Goal: Transaction & Acquisition: Purchase product/service

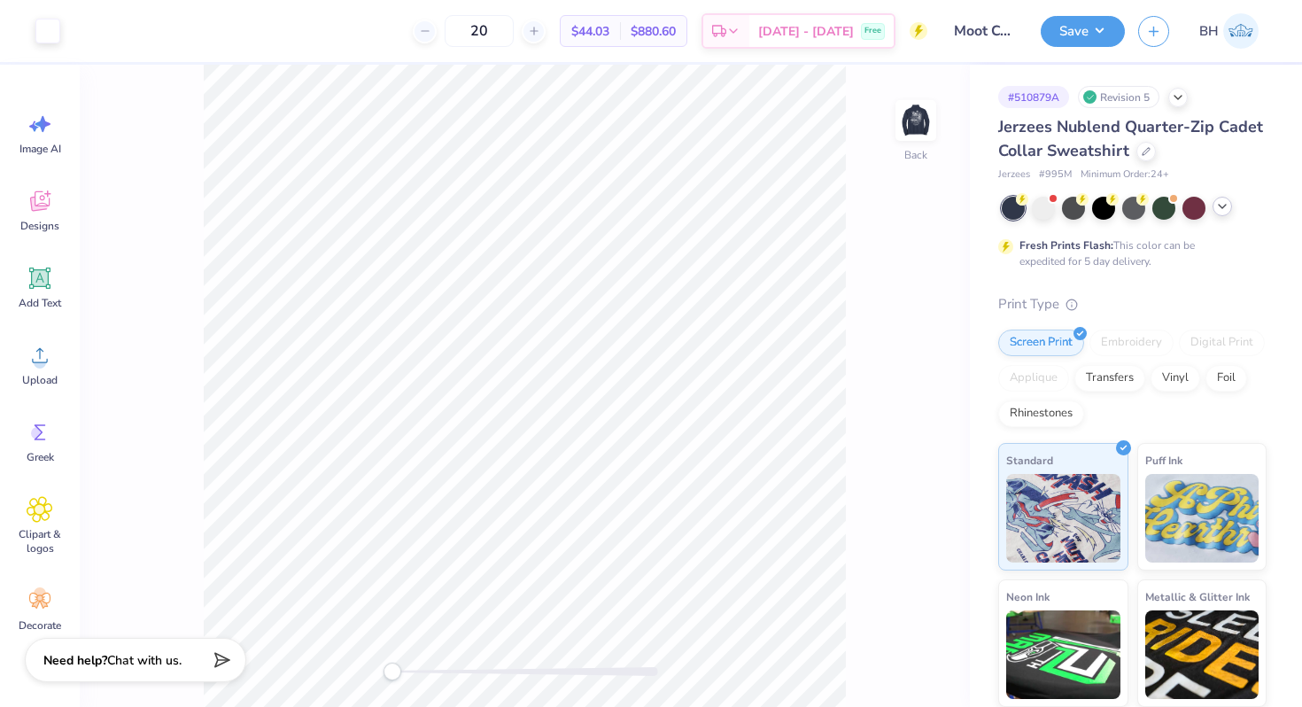
click at [1220, 204] on icon at bounding box center [1222, 206] width 14 height 14
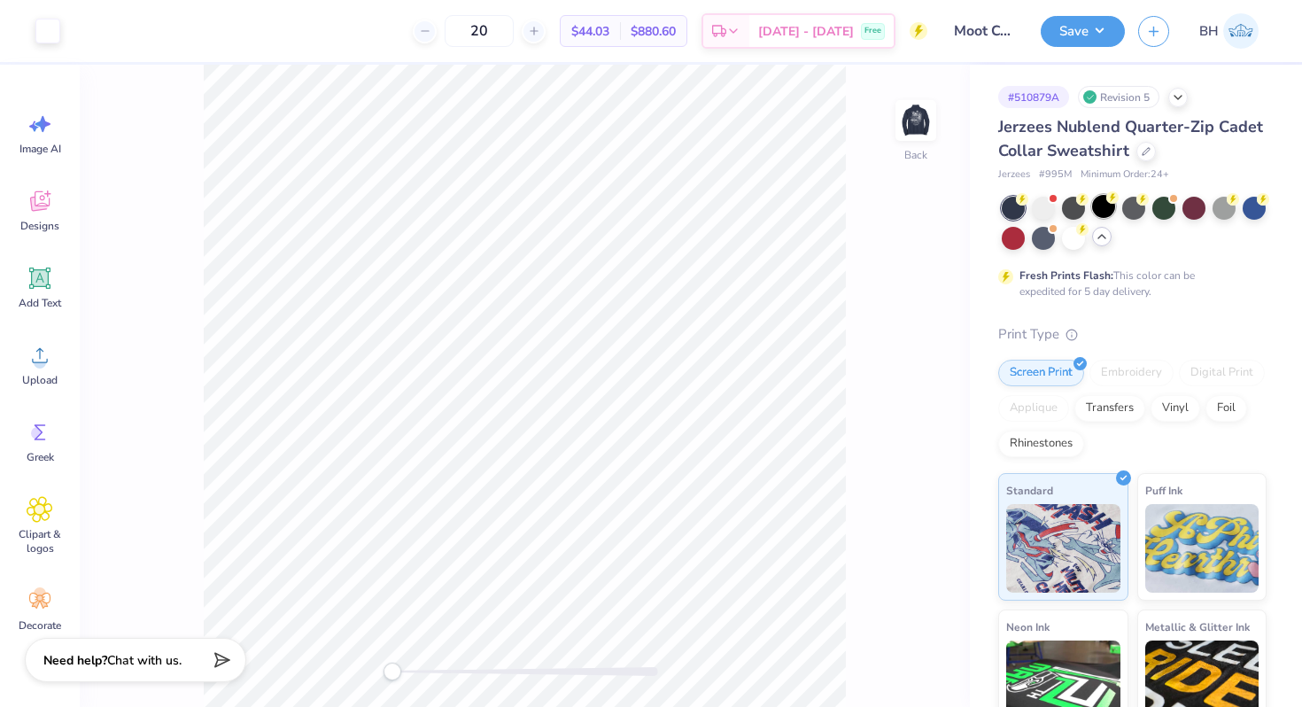
click at [1113, 208] on div at bounding box center [1103, 206] width 23 height 23
click at [1163, 206] on div at bounding box center [1163, 206] width 23 height 23
click at [908, 122] on img at bounding box center [915, 120] width 71 height 71
click at [909, 121] on img at bounding box center [915, 120] width 71 height 71
click at [1140, 138] on div "Jerzees Nublend Quarter-Zip Cadet Collar Sweatshirt" at bounding box center [1132, 139] width 268 height 48
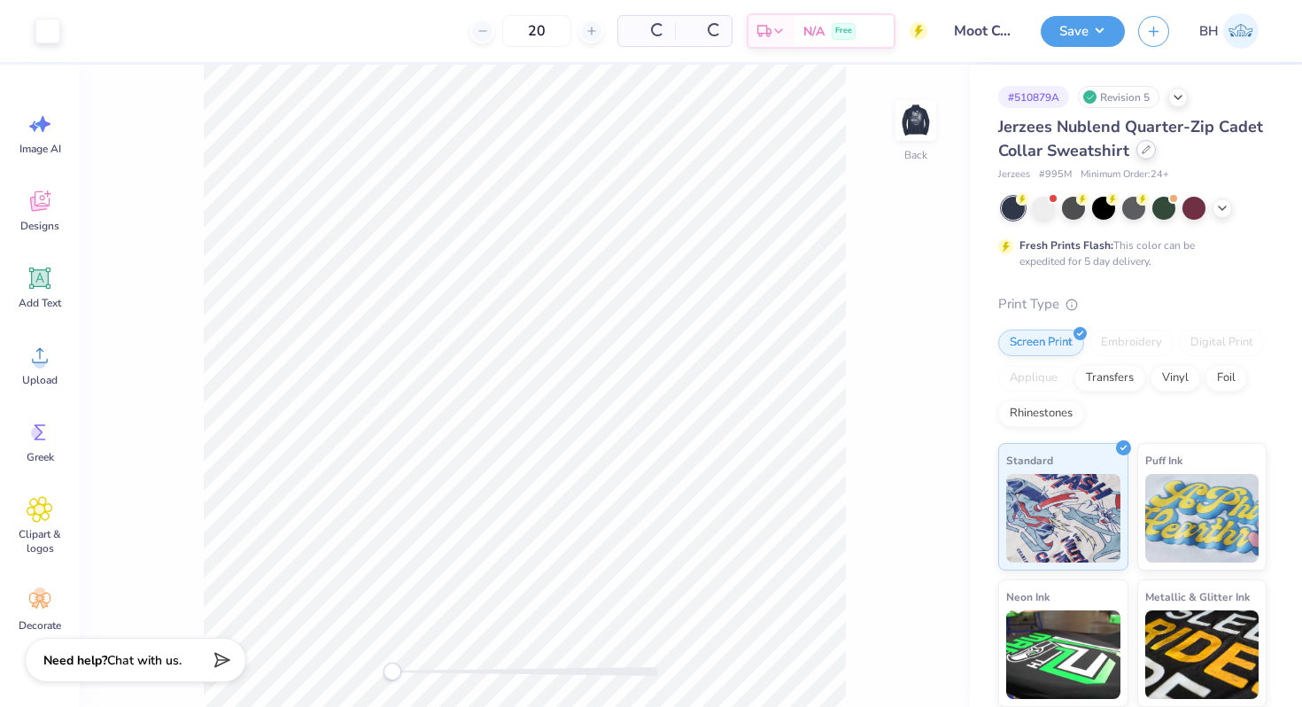
click at [1136, 145] on div at bounding box center [1145, 149] width 19 height 19
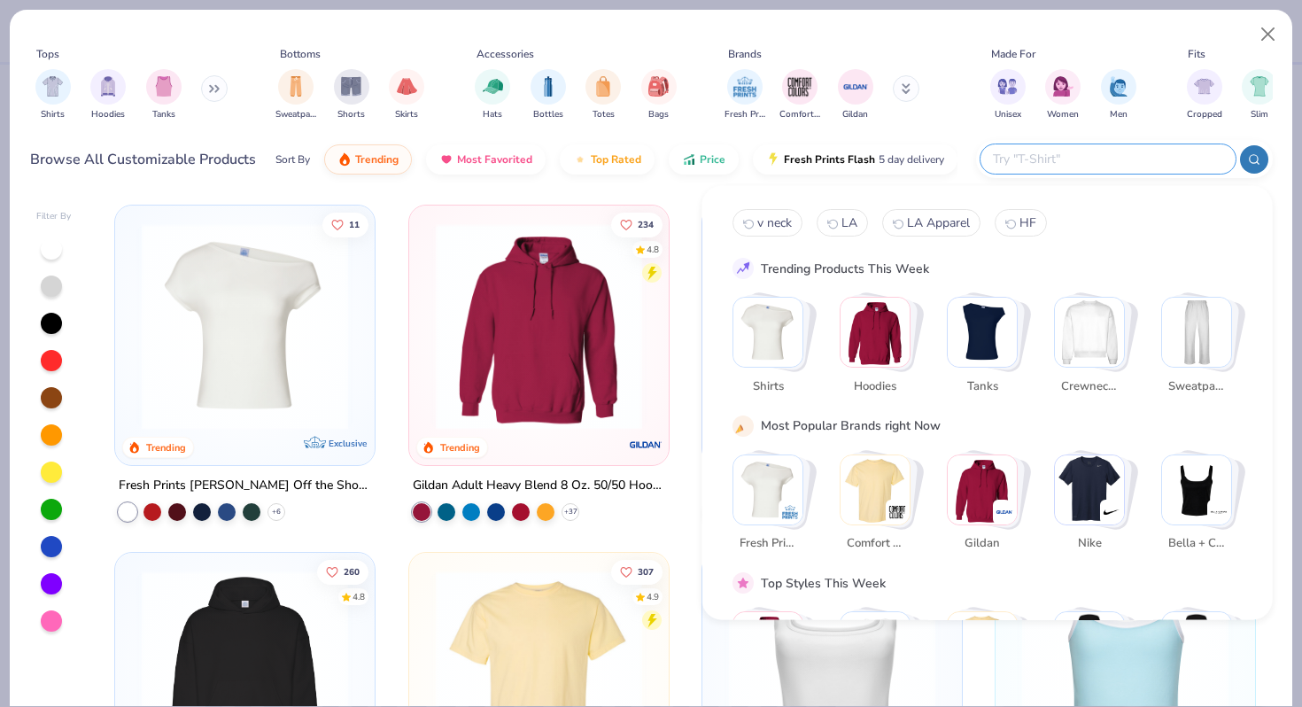
click at [1122, 152] on input "text" at bounding box center [1107, 159] width 232 height 20
paste input "9359"
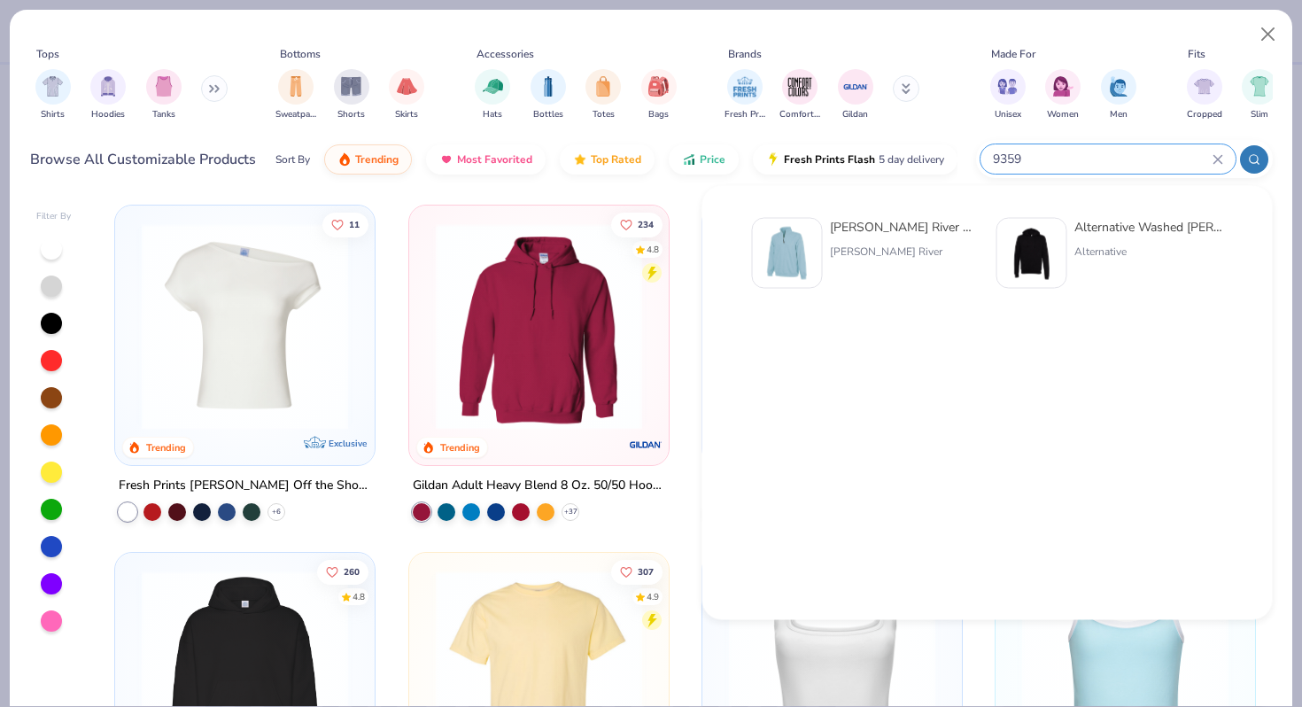
type input "9359"
click at [923, 227] on div "Charles River Adult Crosswind Quarter Zip Sweatshirt" at bounding box center [904, 227] width 149 height 19
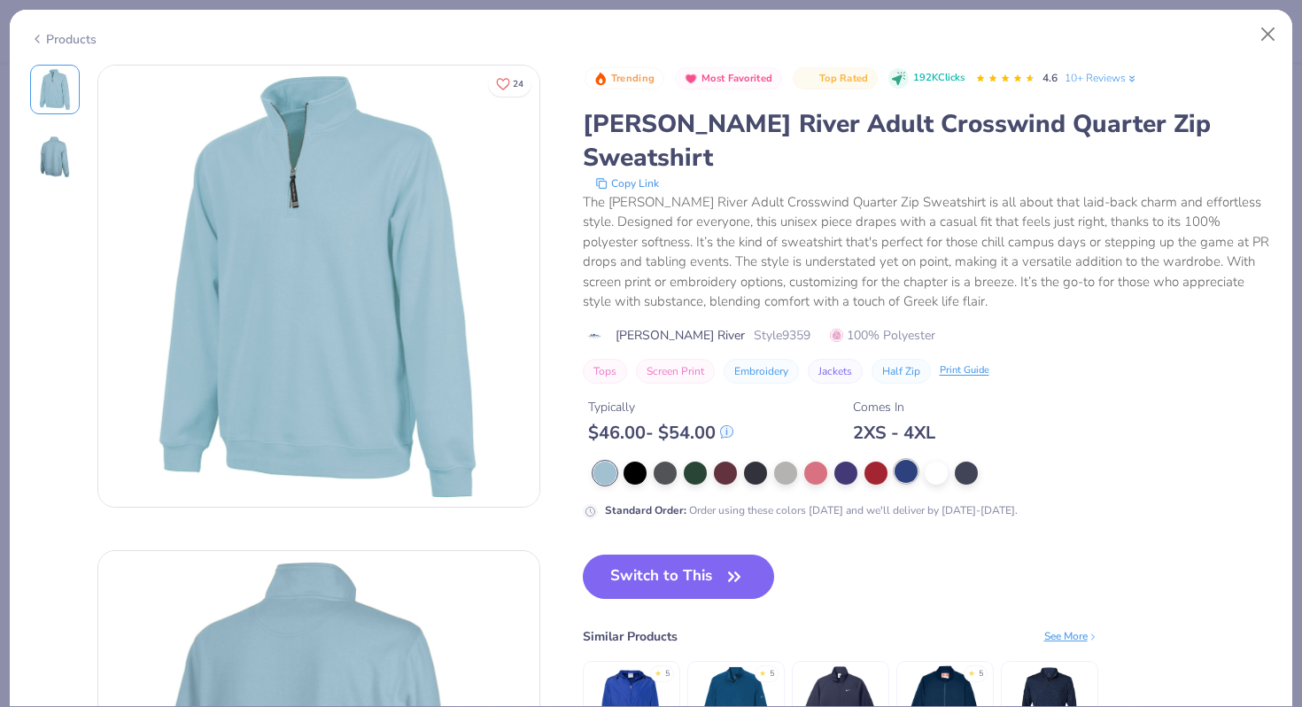
click at [904, 460] on div at bounding box center [905, 471] width 23 height 23
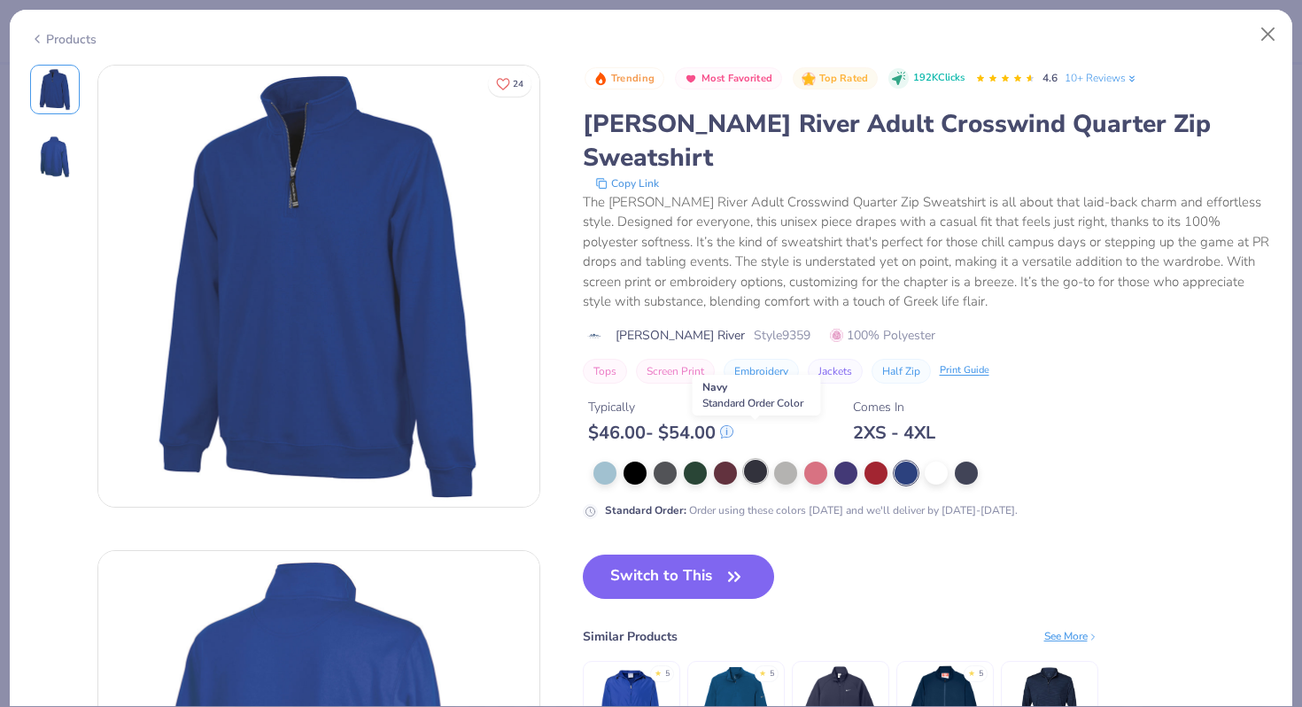
click at [748, 460] on div at bounding box center [755, 471] width 23 height 23
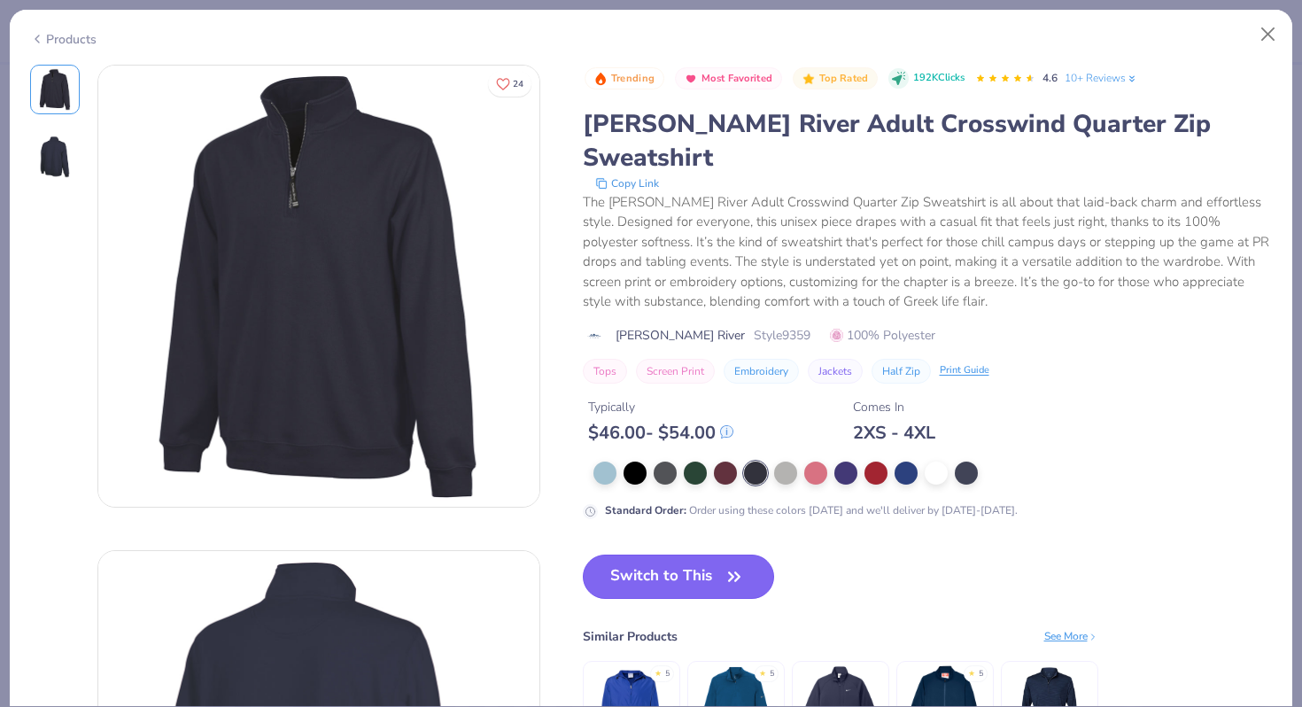
click at [696, 554] on button "Switch to This" at bounding box center [679, 576] width 192 height 44
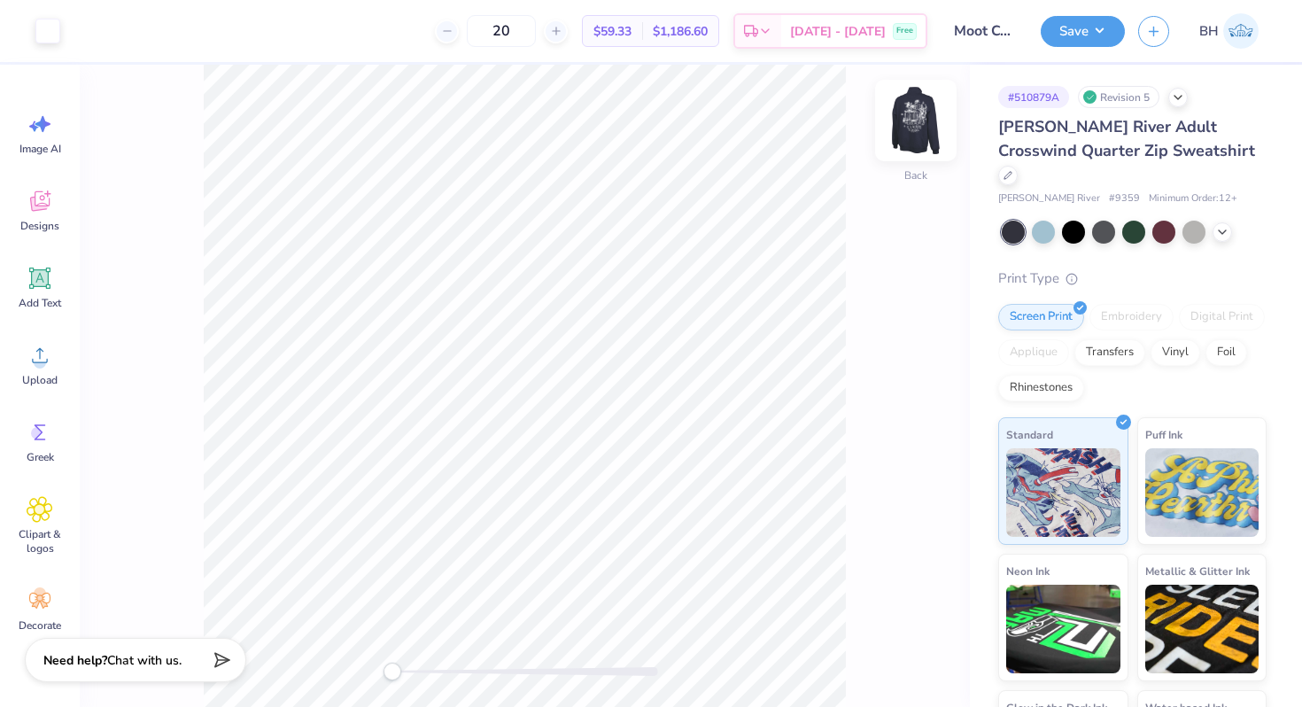
click at [920, 132] on img at bounding box center [915, 120] width 71 height 71
click at [933, 125] on div at bounding box center [915, 120] width 81 height 81
click at [1012, 169] on icon at bounding box center [1007, 173] width 9 height 9
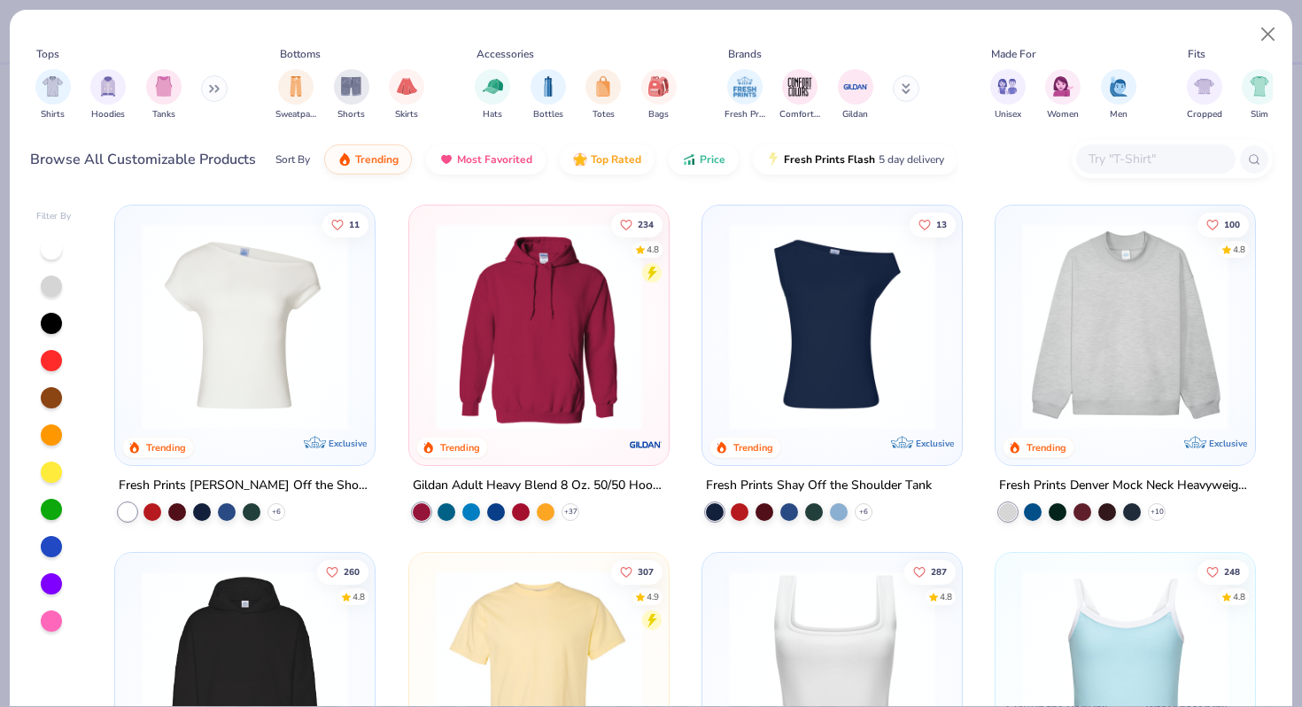
click at [1084, 166] on div at bounding box center [1155, 158] width 159 height 29
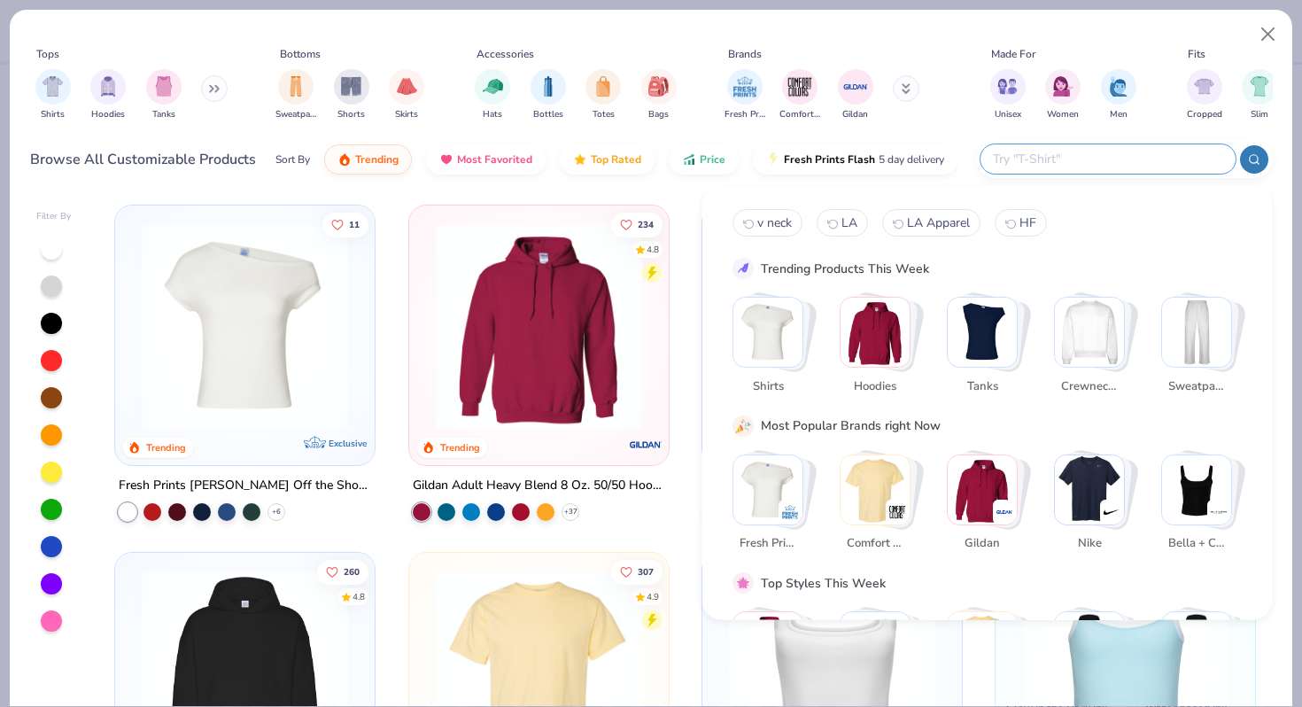
paste input "4528"
type input "4528"
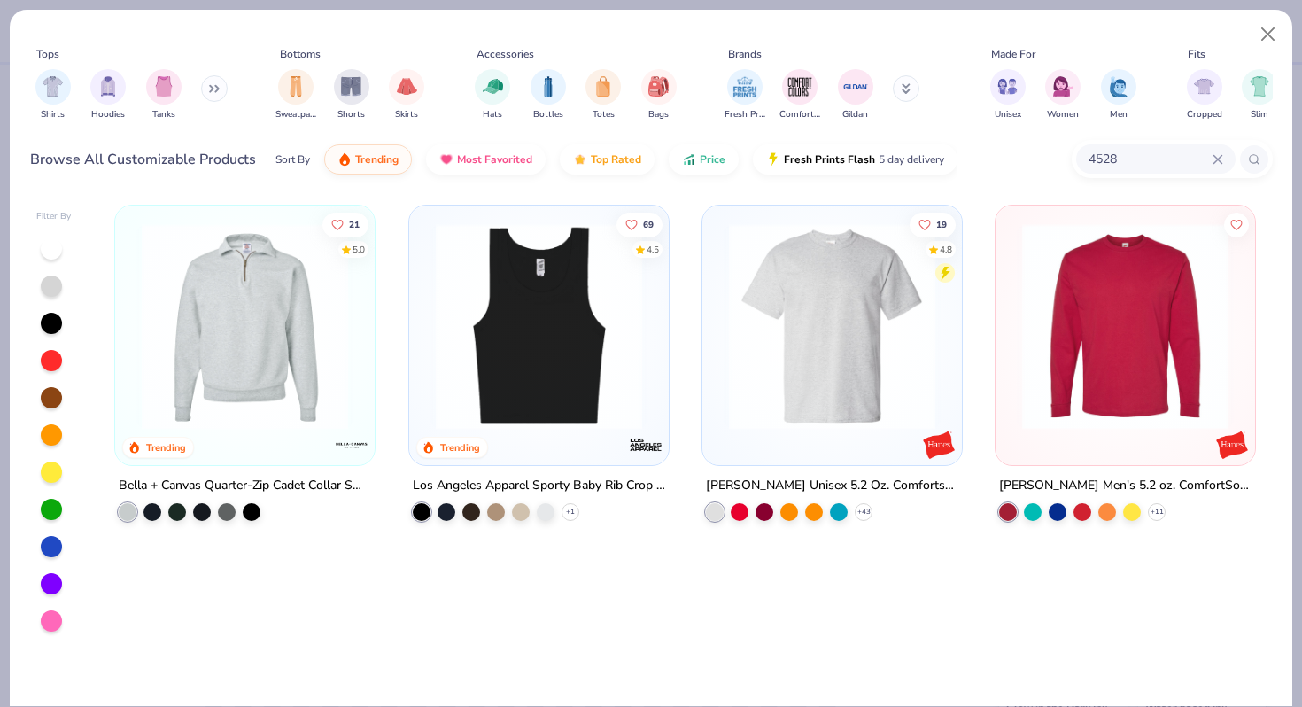
click at [183, 405] on img at bounding box center [245, 326] width 224 height 206
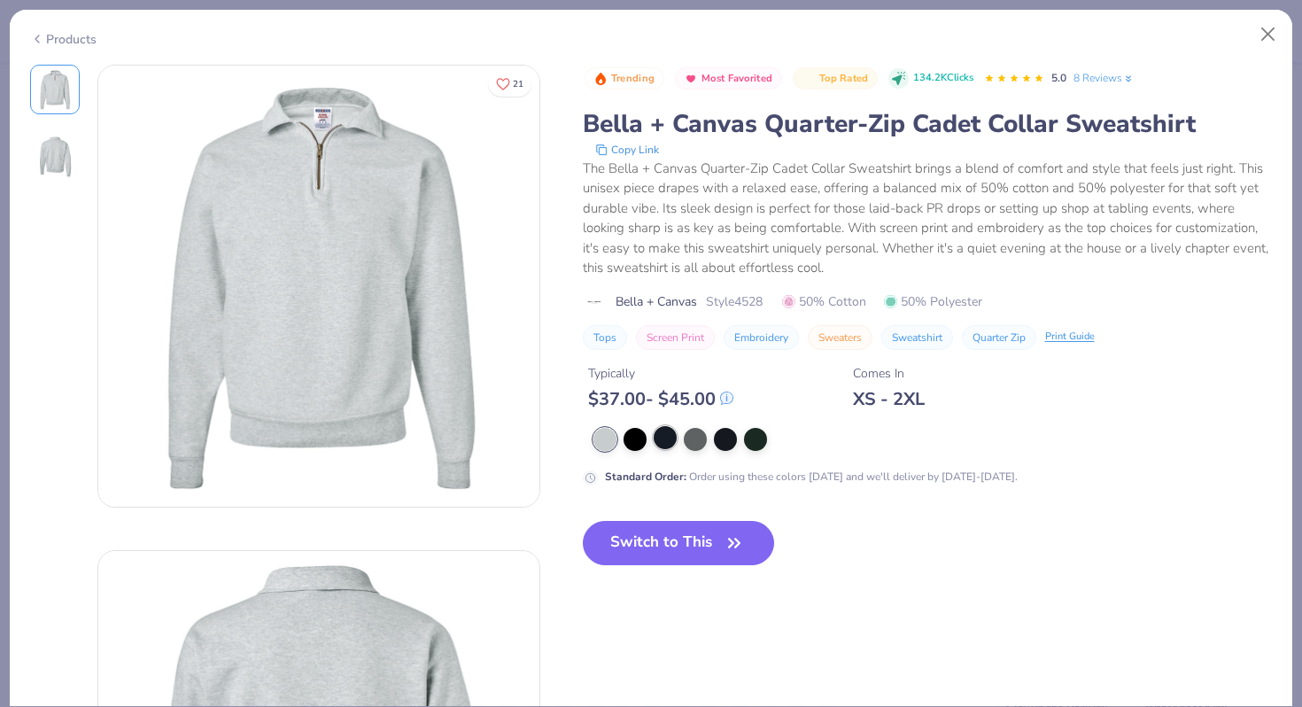
click at [667, 437] on div at bounding box center [664, 437] width 23 height 23
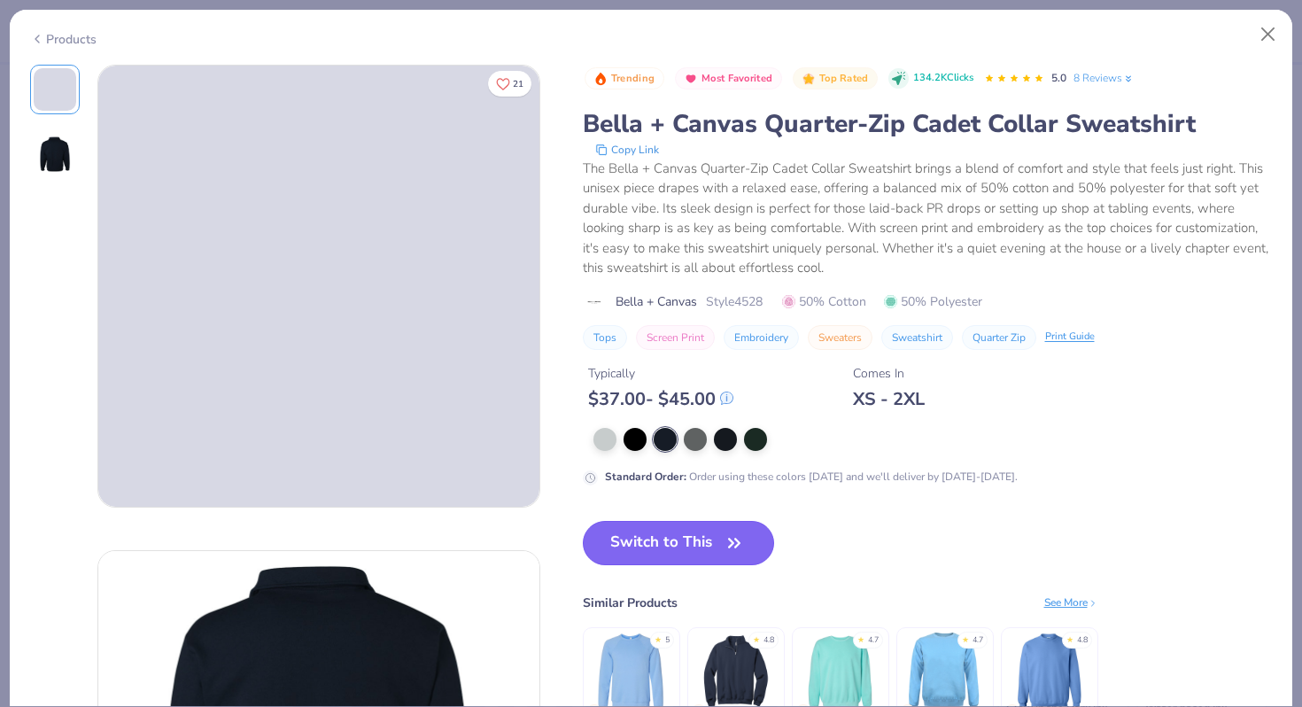
click at [651, 530] on button "Switch to This" at bounding box center [679, 543] width 192 height 44
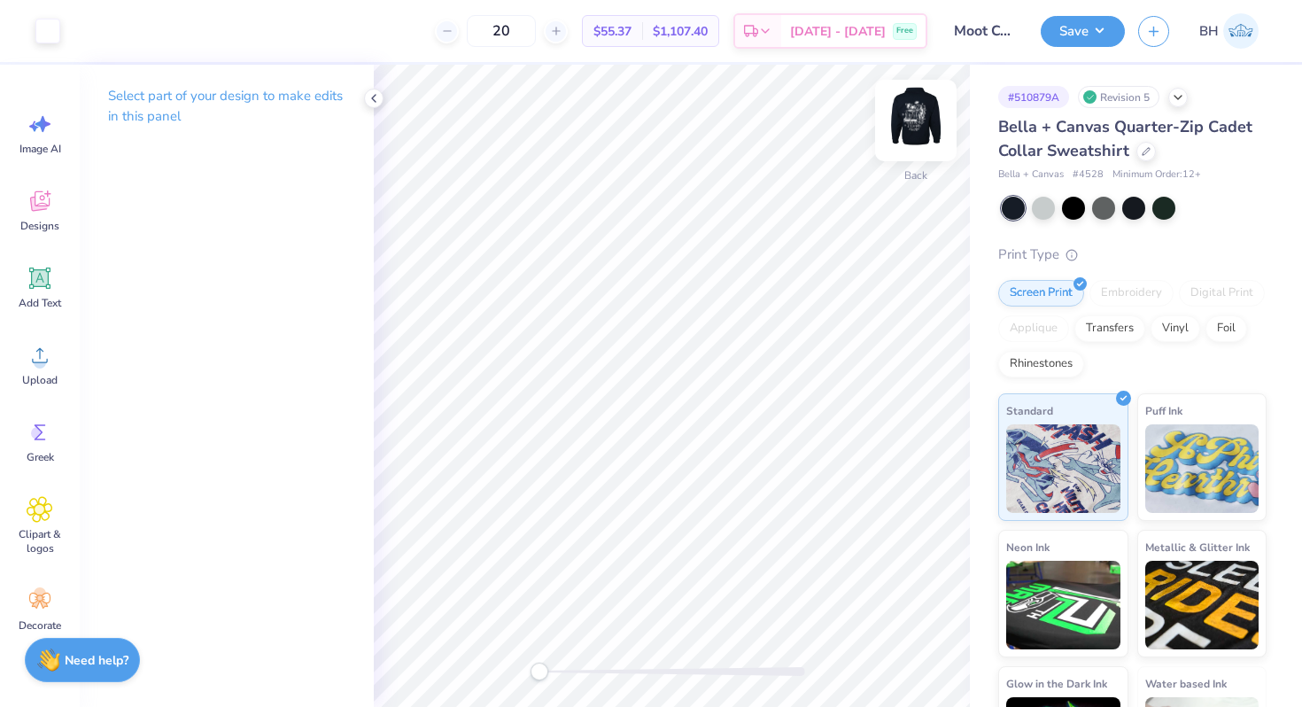
click at [924, 119] on img at bounding box center [915, 120] width 71 height 71
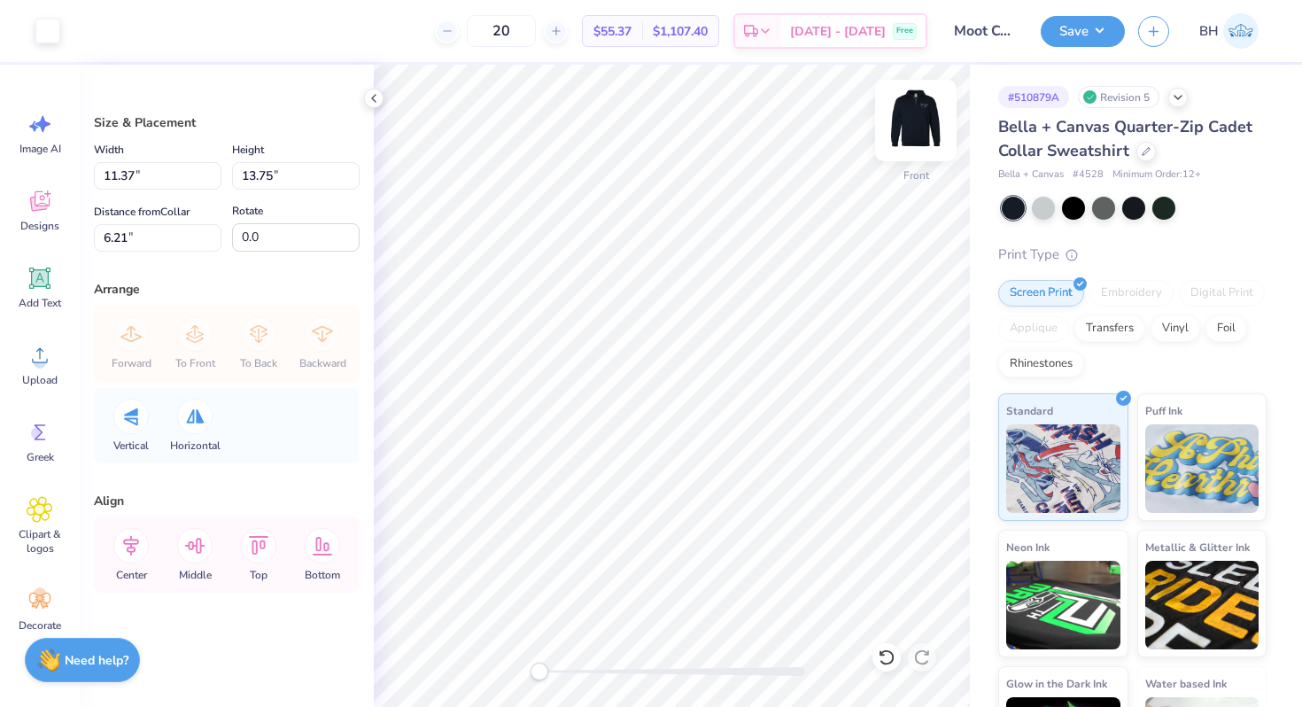
type input "11.37"
type input "13.75"
type input "6.21"
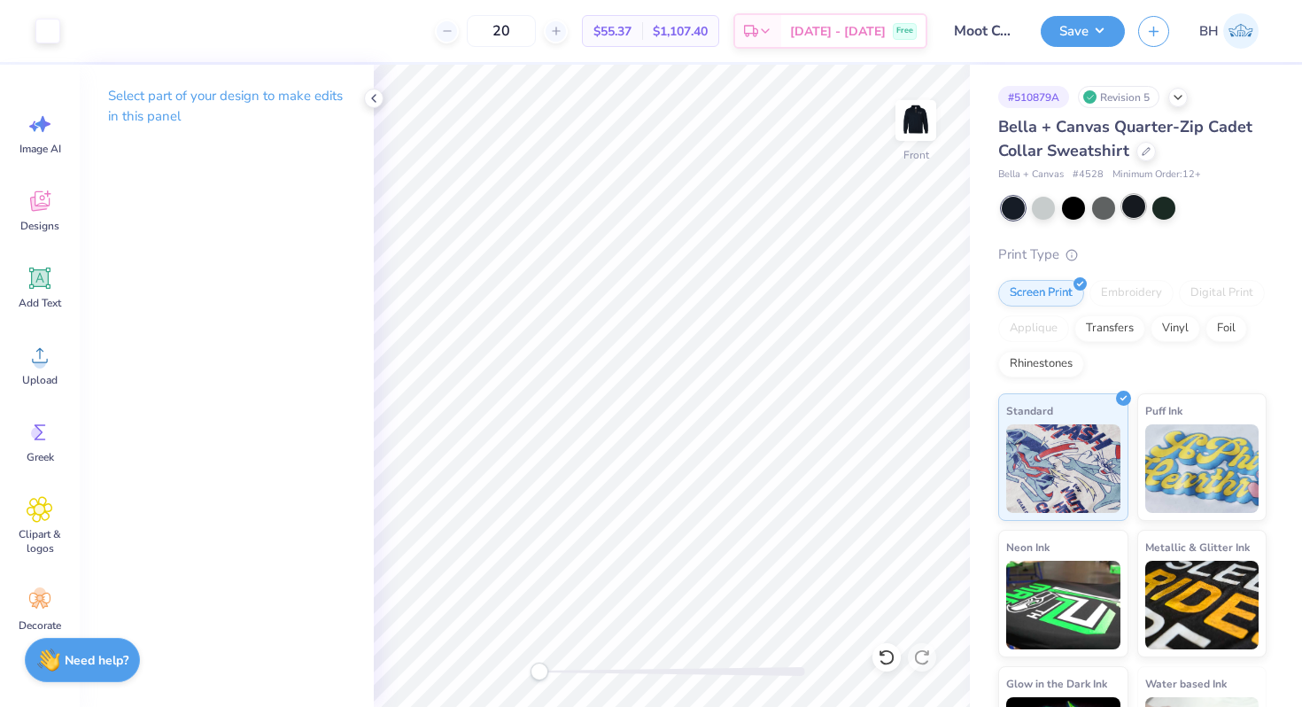
click at [1140, 206] on div at bounding box center [1133, 206] width 23 height 23
click at [1103, 206] on div at bounding box center [1103, 206] width 23 height 23
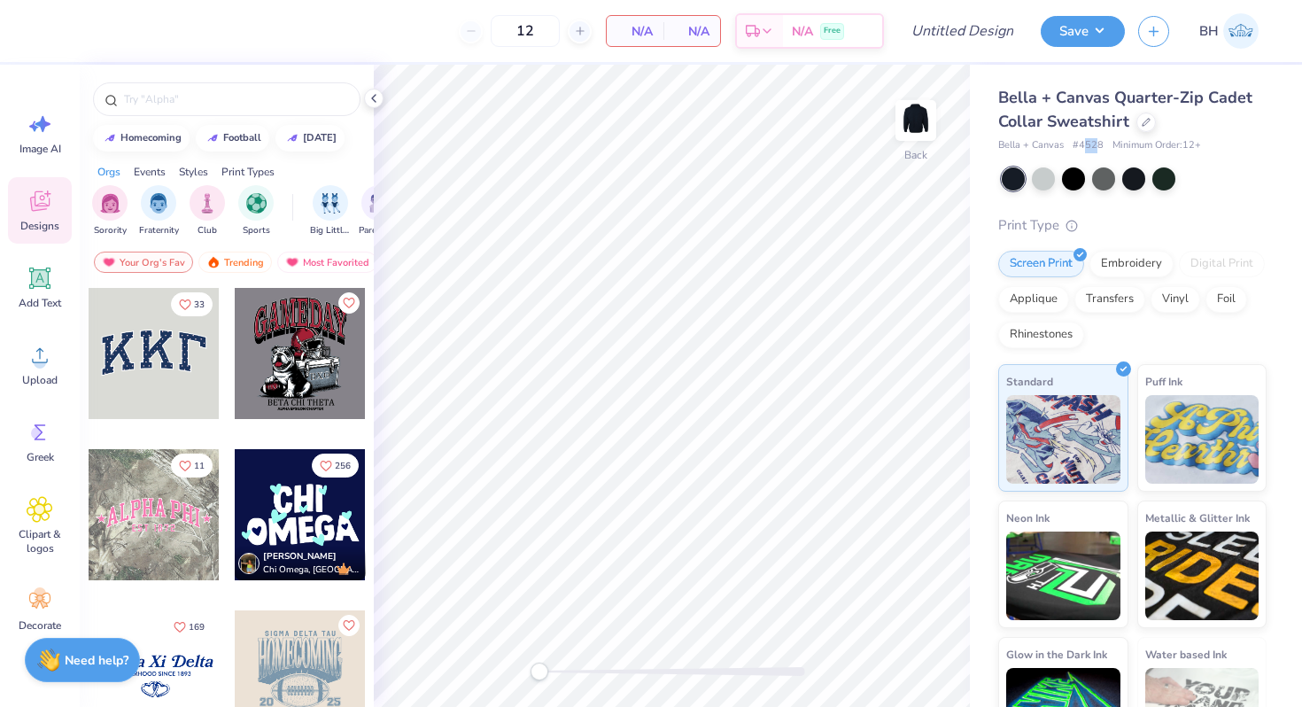
drag, startPoint x: 1081, startPoint y: 145, endPoint x: 1094, endPoint y: 145, distance: 12.4
click at [1094, 145] on span "# 4528" at bounding box center [1087, 145] width 31 height 15
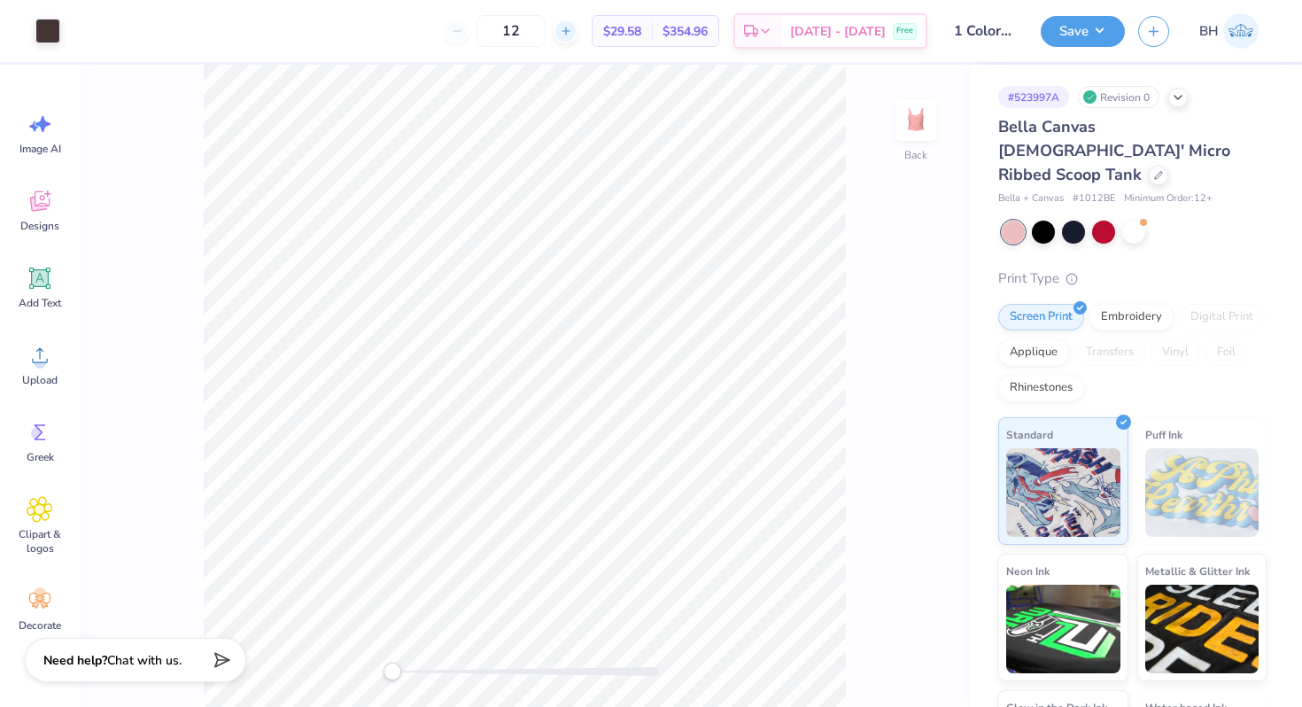
click at [572, 35] on icon at bounding box center [566, 31] width 12 height 12
click at [1148, 164] on div at bounding box center [1157, 173] width 19 height 19
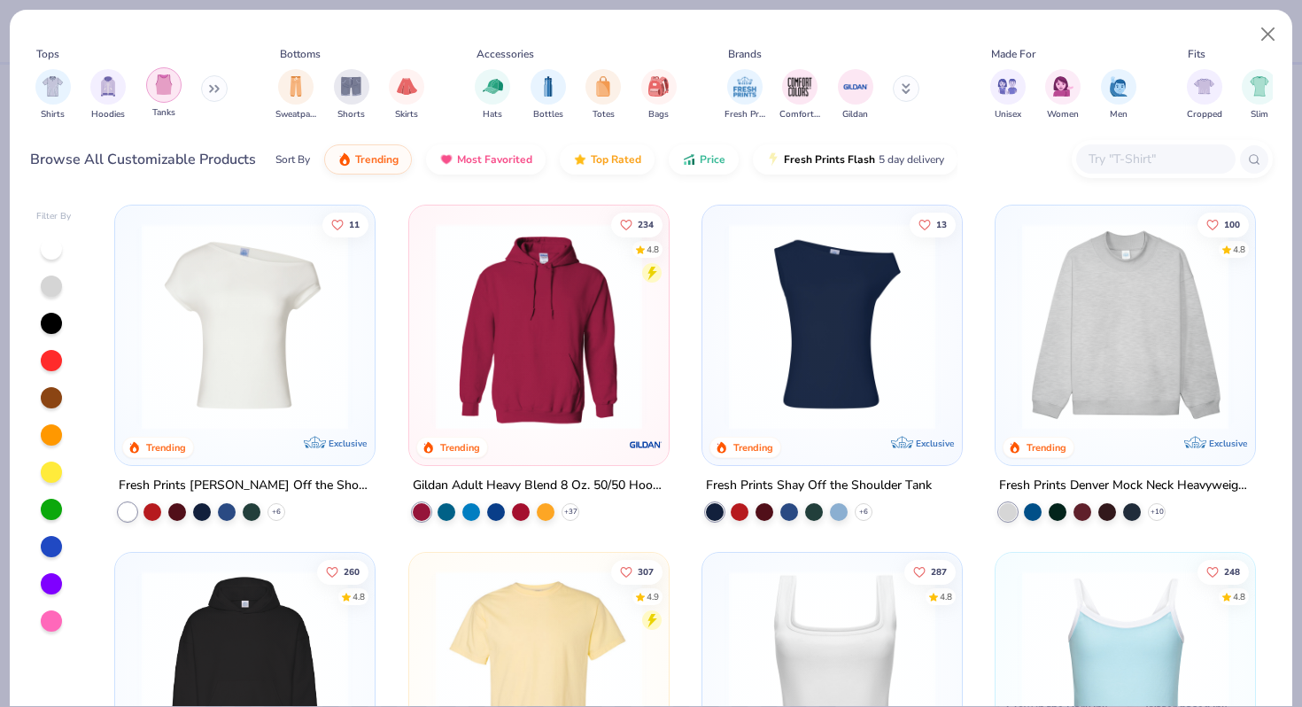
click at [158, 101] on div "filter for Tanks" at bounding box center [163, 84] width 35 height 35
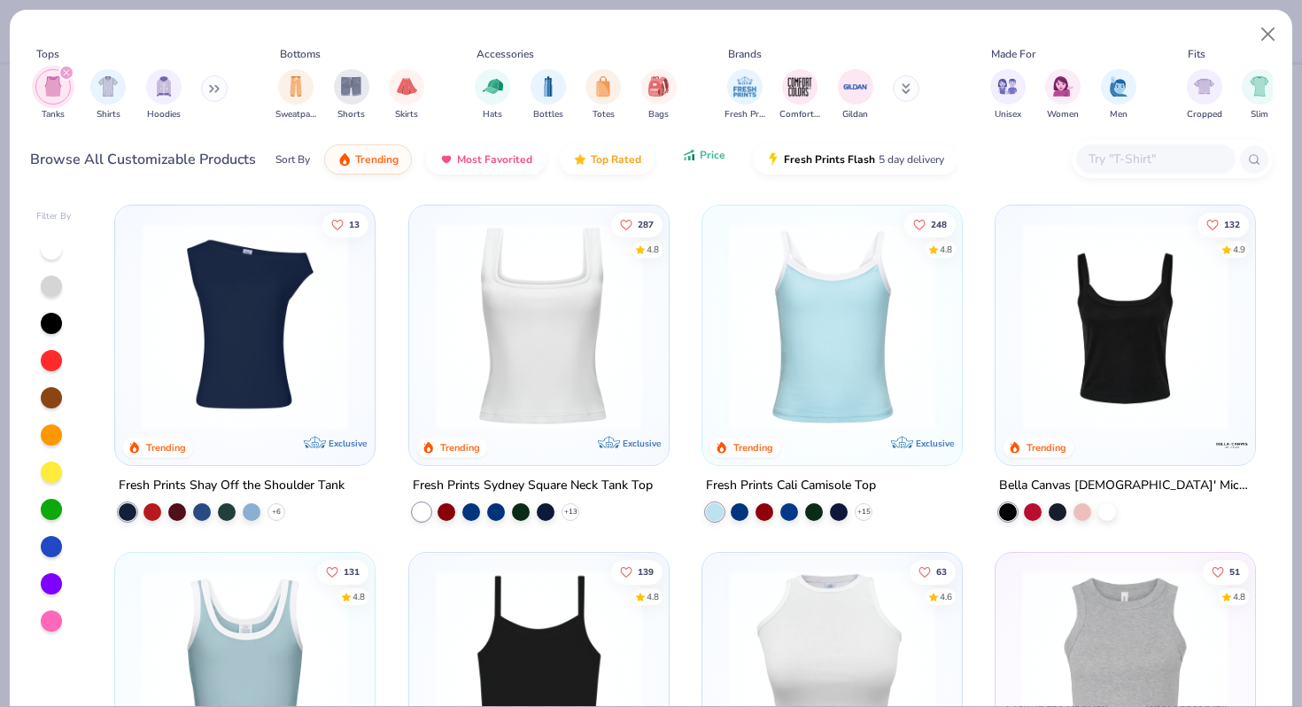
click at [683, 170] on button "Price" at bounding box center [704, 155] width 70 height 30
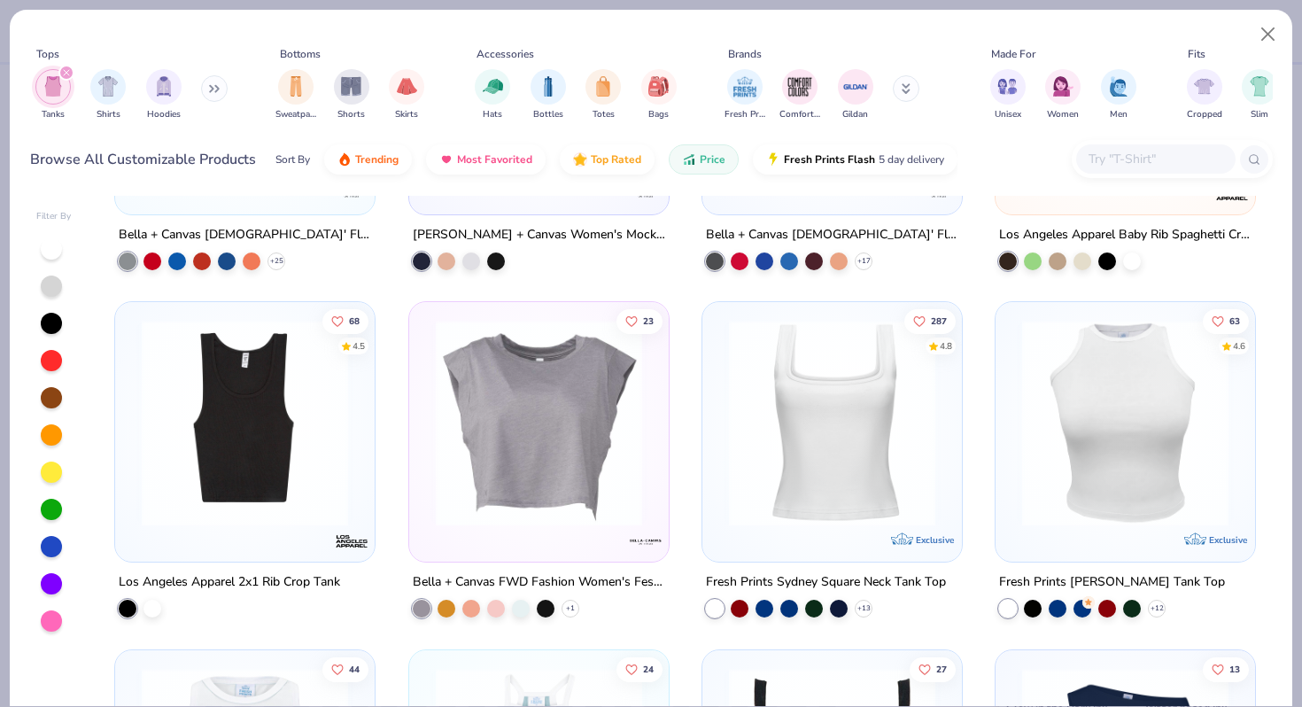
scroll to position [1685, 0]
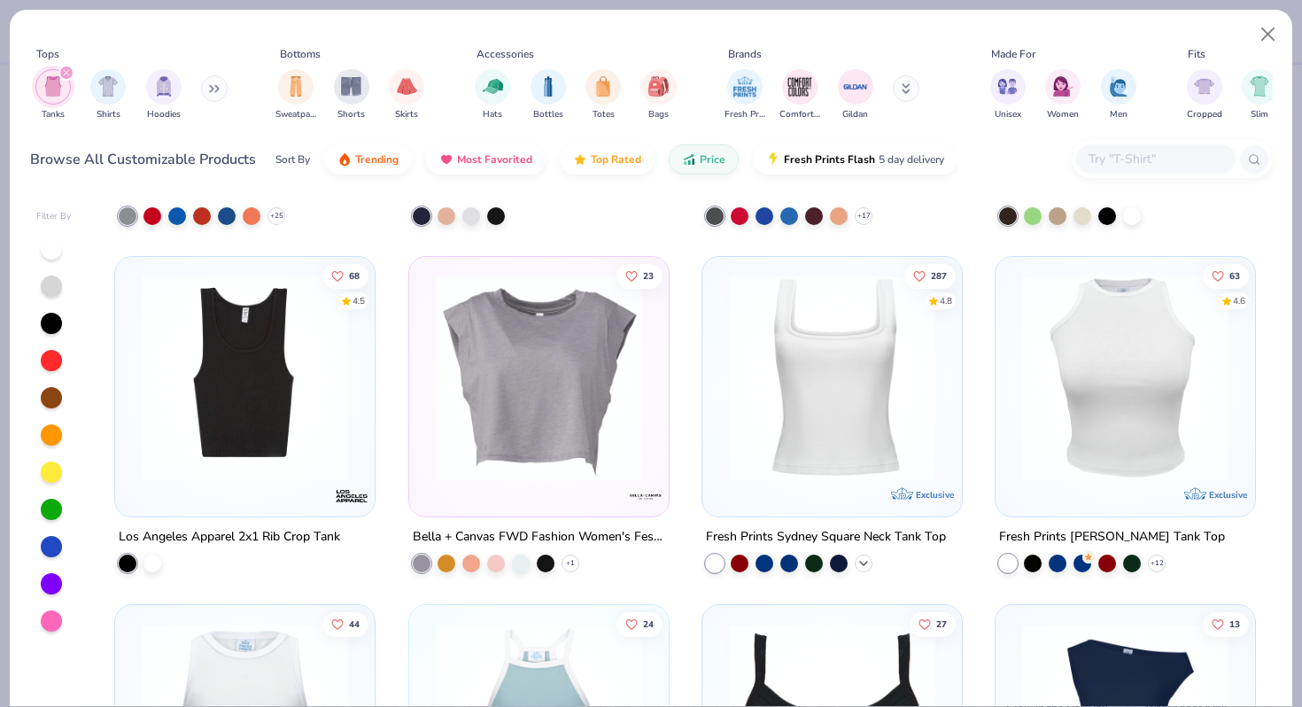
click at [861, 559] on icon at bounding box center [863, 563] width 14 height 14
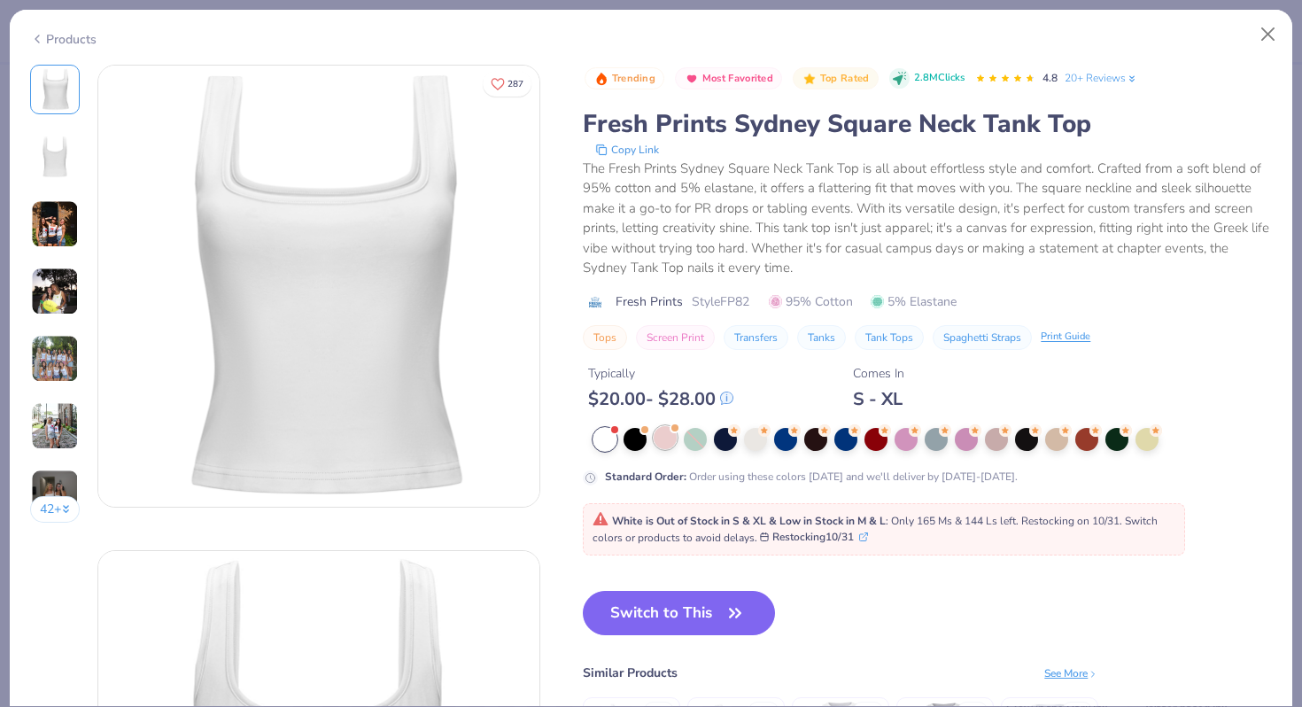
click at [667, 443] on div at bounding box center [664, 437] width 23 height 23
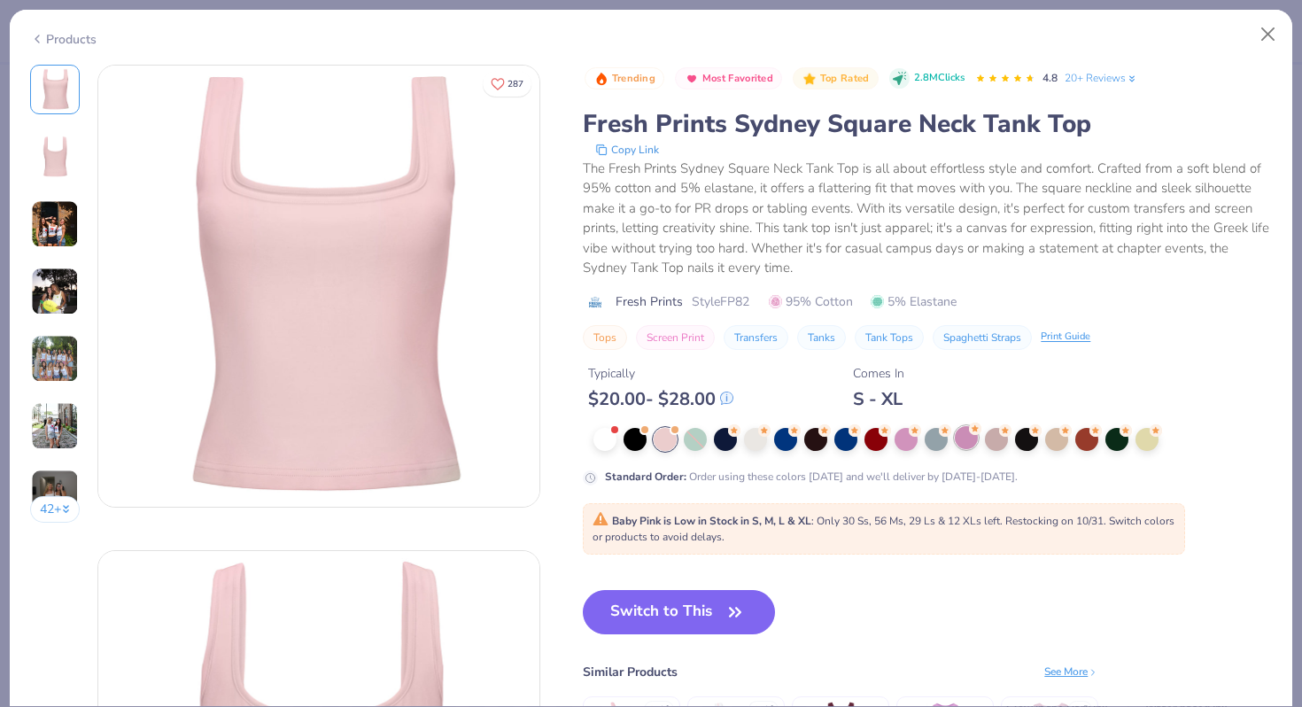
click at [973, 439] on div at bounding box center [966, 437] width 23 height 23
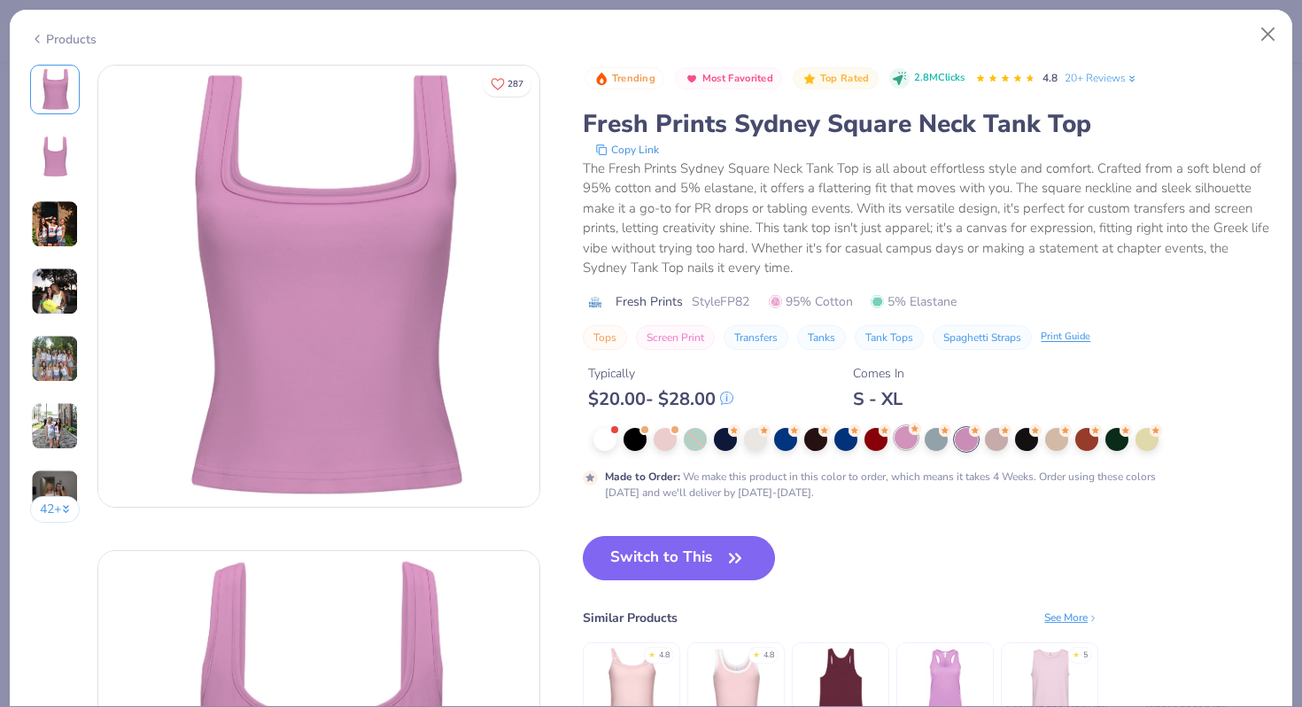
click at [906, 447] on div at bounding box center [905, 437] width 23 height 23
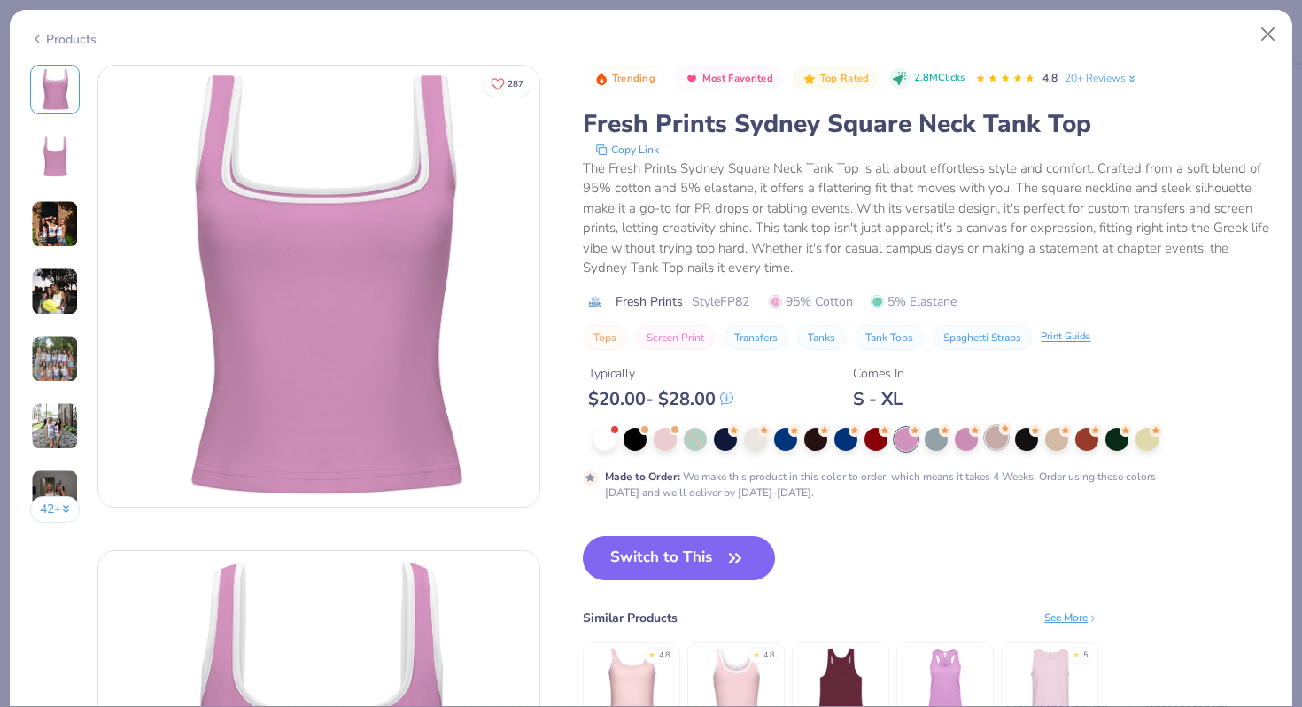
click at [1001, 443] on div at bounding box center [996, 437] width 23 height 23
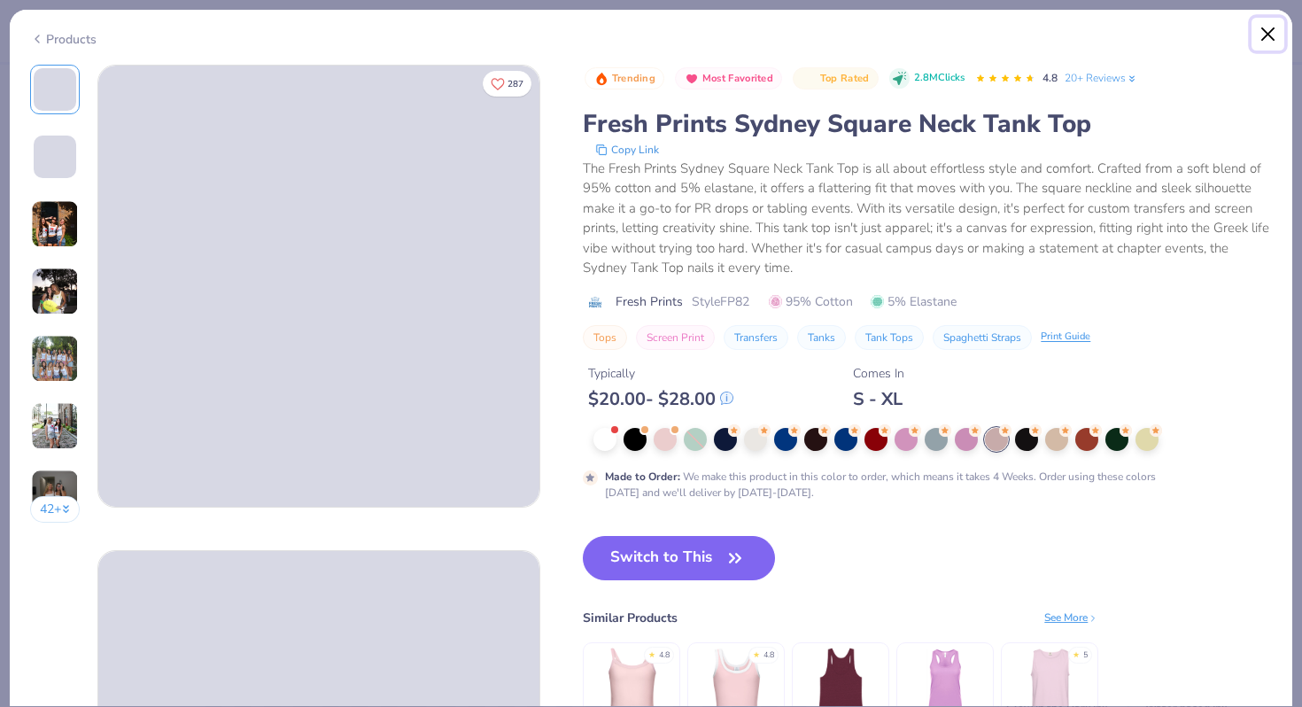
click at [1269, 32] on button "Close" at bounding box center [1268, 35] width 34 height 34
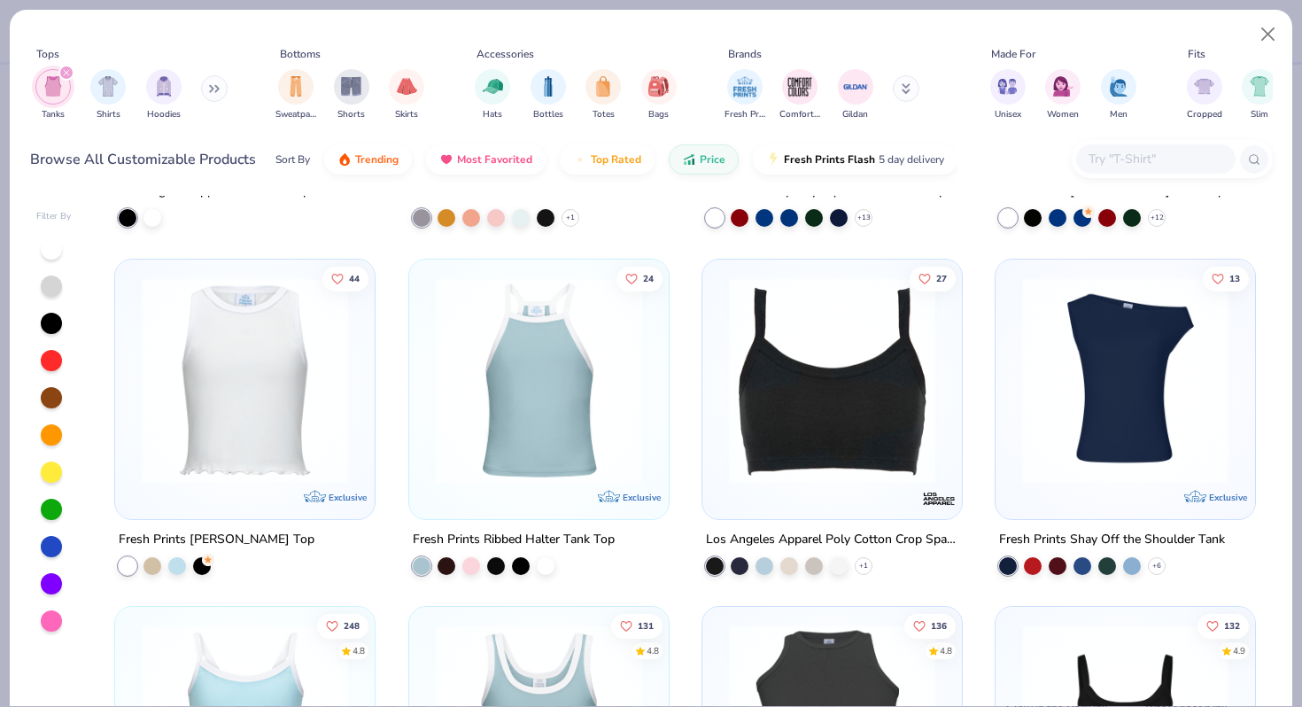
scroll to position [2034, 0]
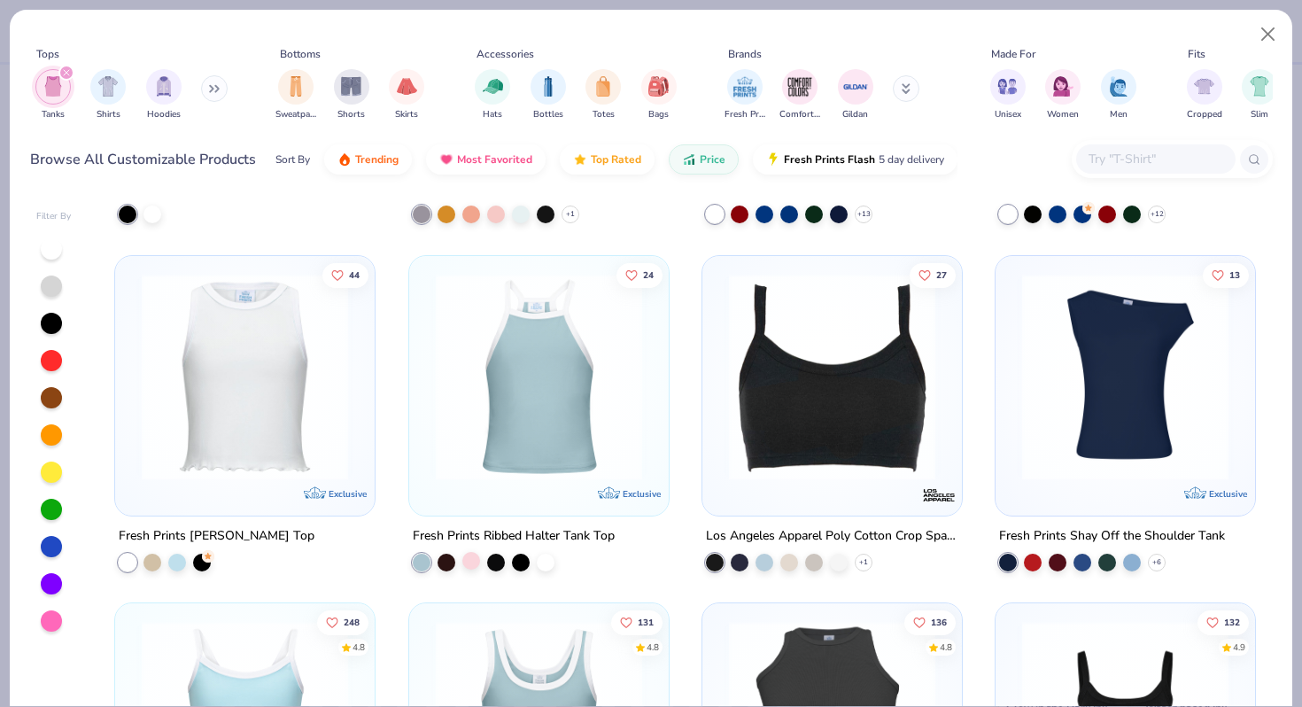
click at [475, 570] on div "24 Exclusive Fresh Prints Ribbed Halter Tank Top" at bounding box center [538, 412] width 261 height 316
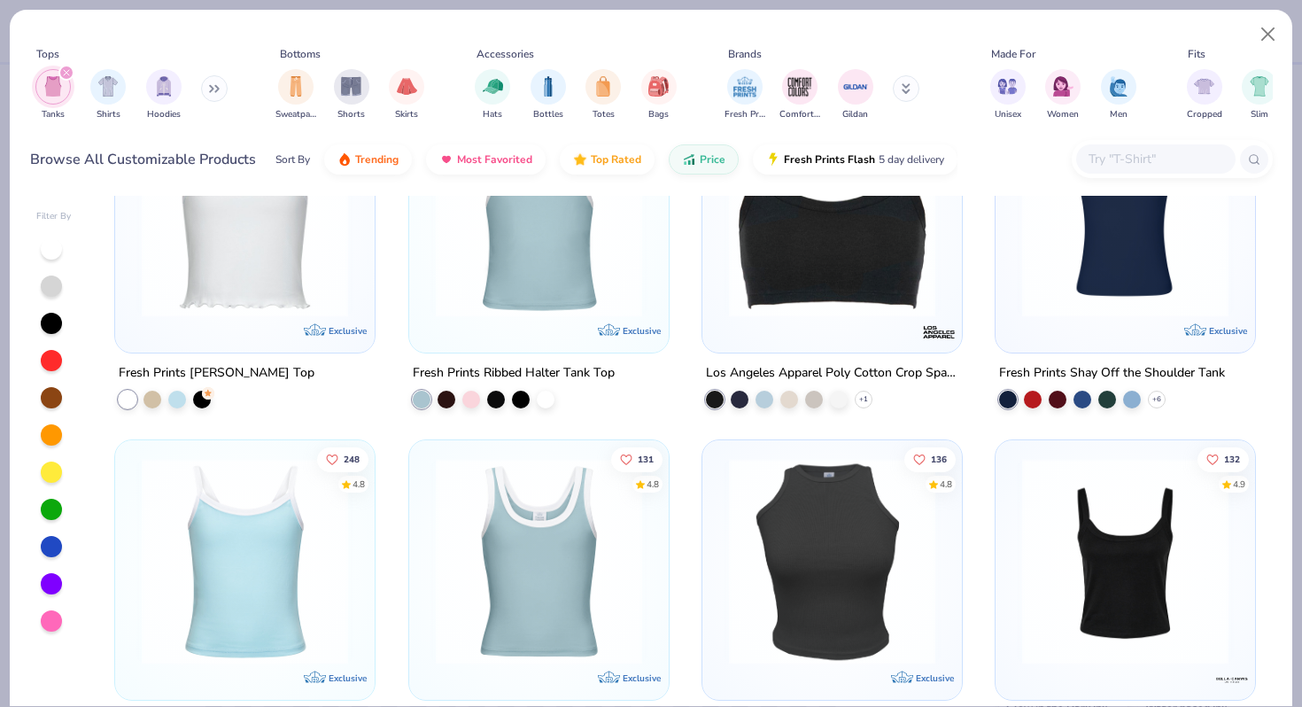
scroll to position [2475, 0]
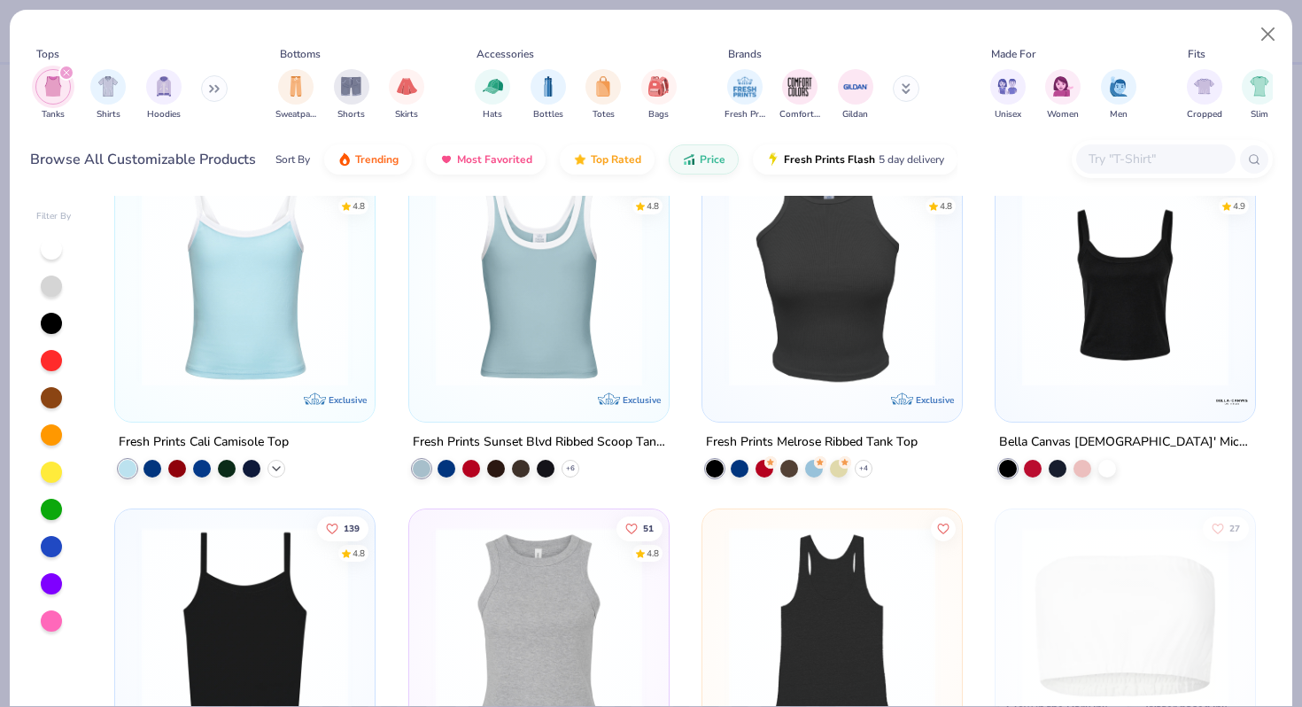
click at [281, 472] on div "+ 15" at bounding box center [276, 469] width 18 height 18
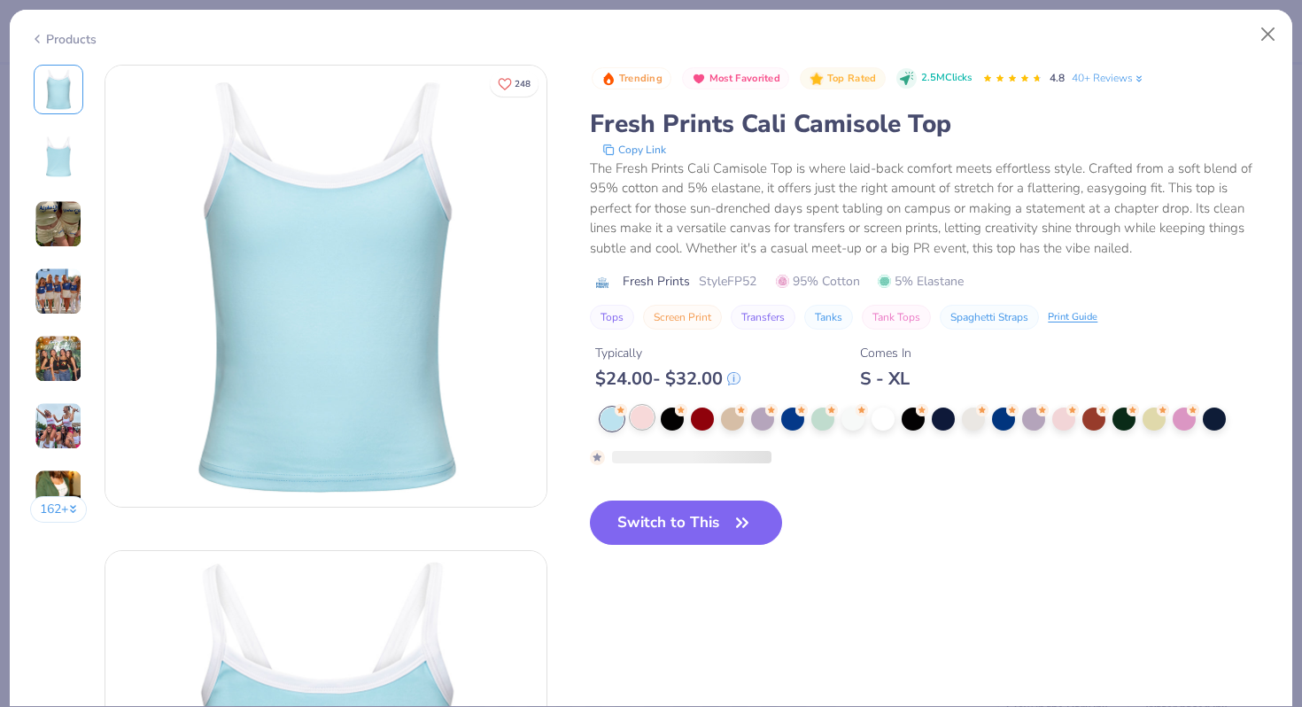
click at [645, 421] on div at bounding box center [641, 417] width 23 height 23
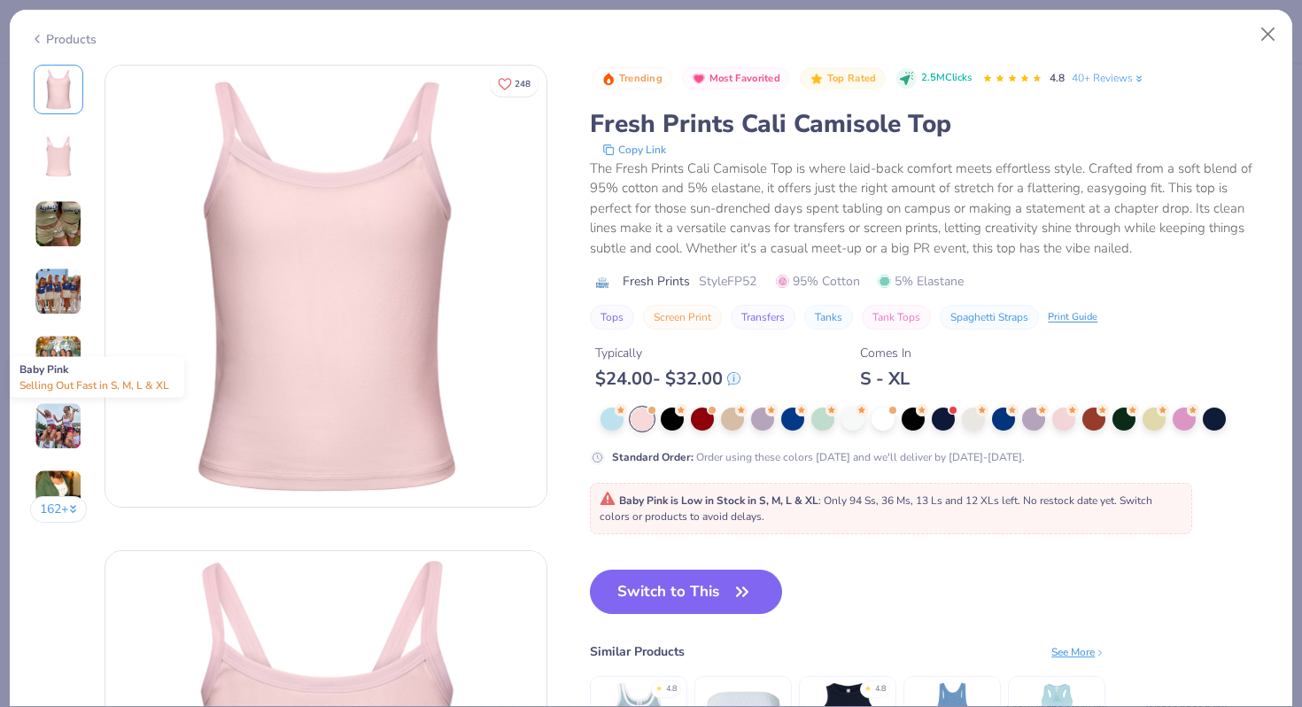
click at [642, 417] on div at bounding box center [641, 418] width 23 height 23
click at [1067, 417] on div at bounding box center [1063, 417] width 23 height 23
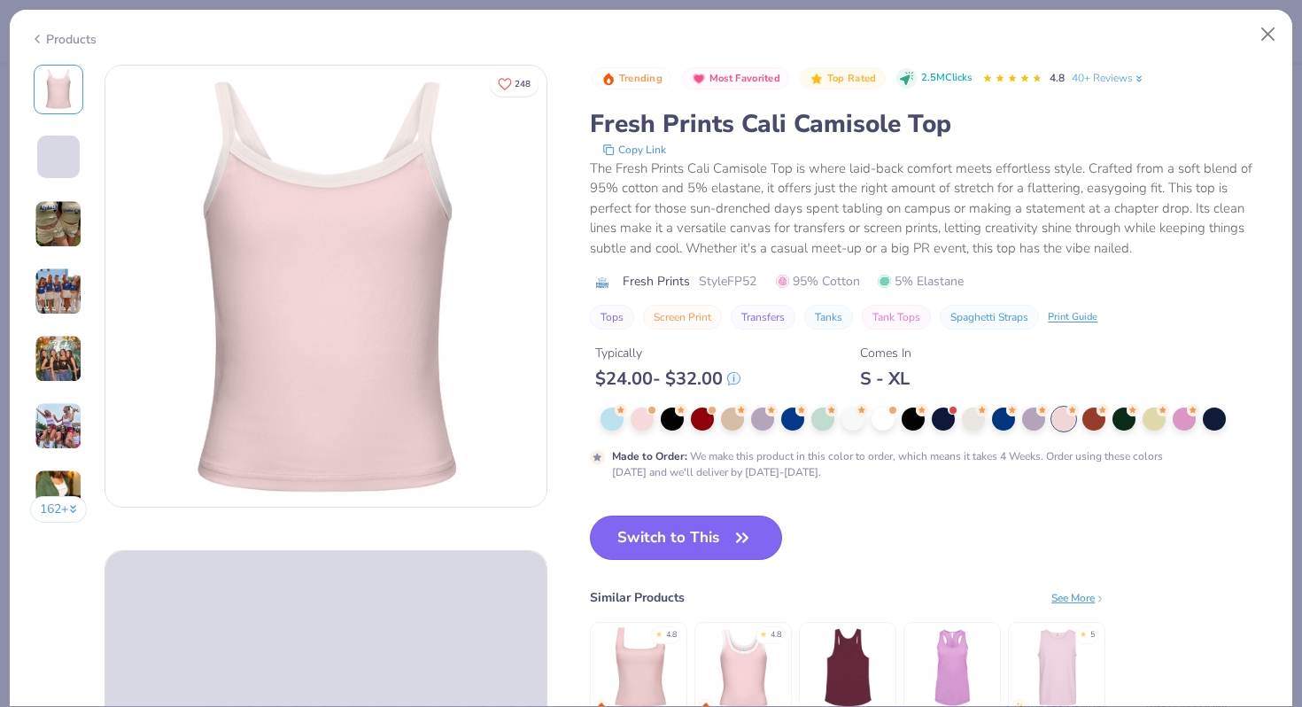
click at [704, 530] on button "Switch to This" at bounding box center [686, 537] width 192 height 44
type input "50"
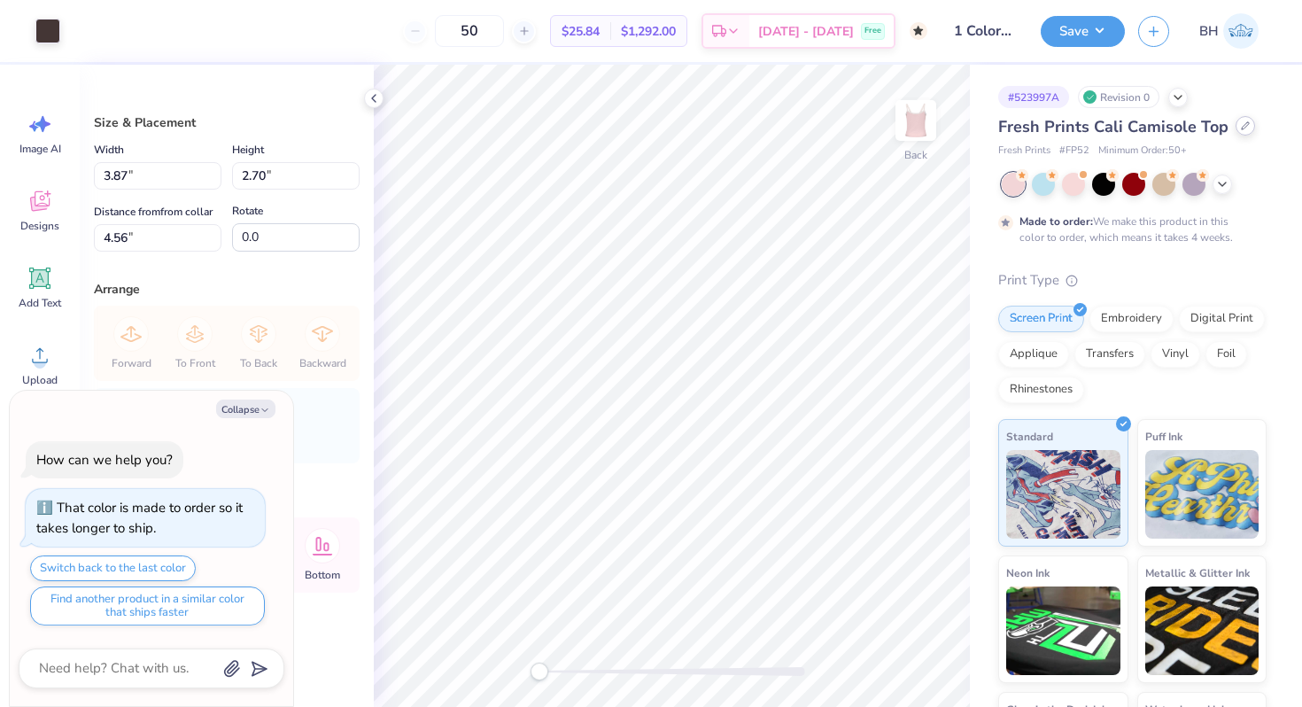
click at [1235, 121] on div at bounding box center [1244, 125] width 19 height 19
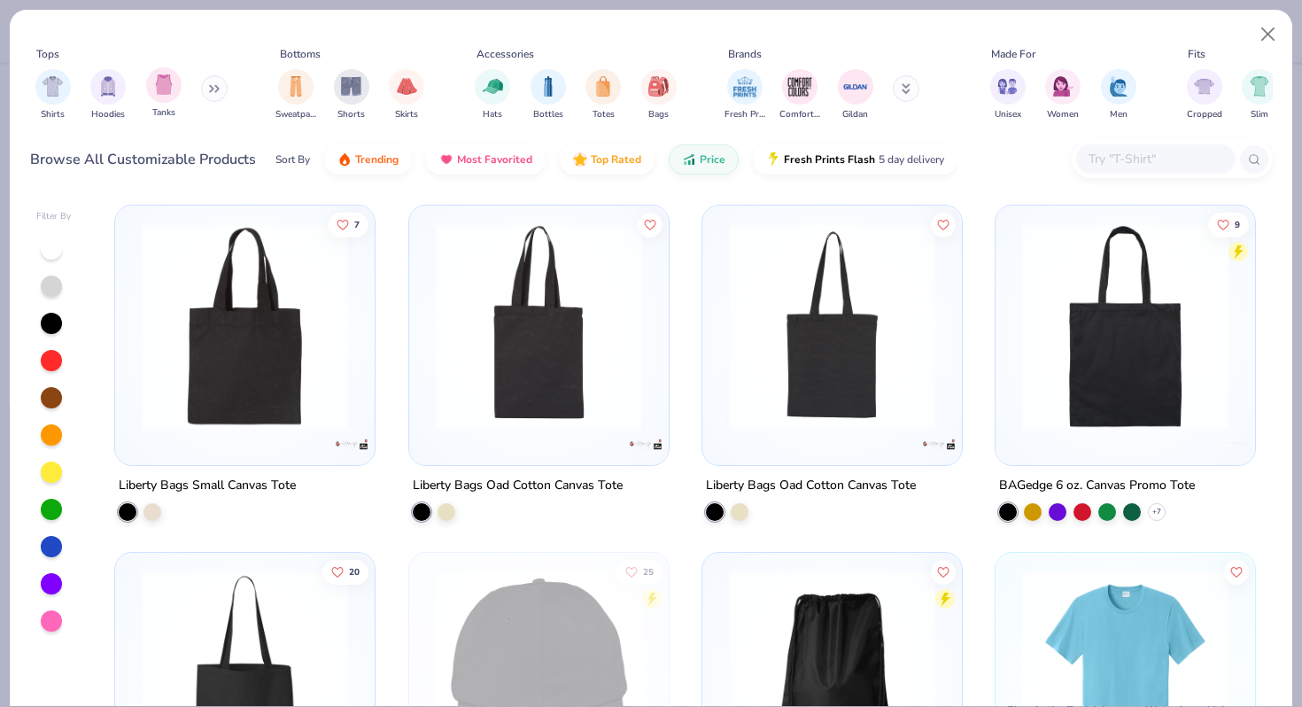
click at [179, 95] on div "Tanks" at bounding box center [163, 93] width 35 height 52
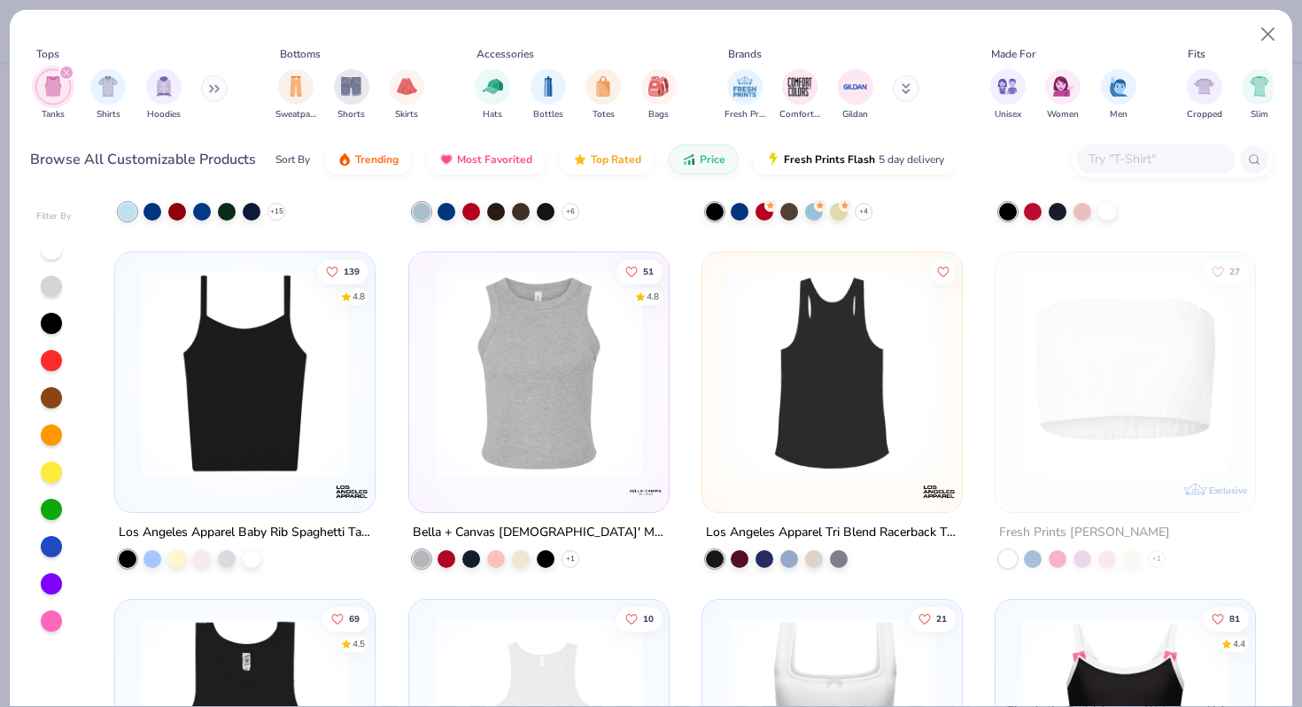
scroll to position [2690, 0]
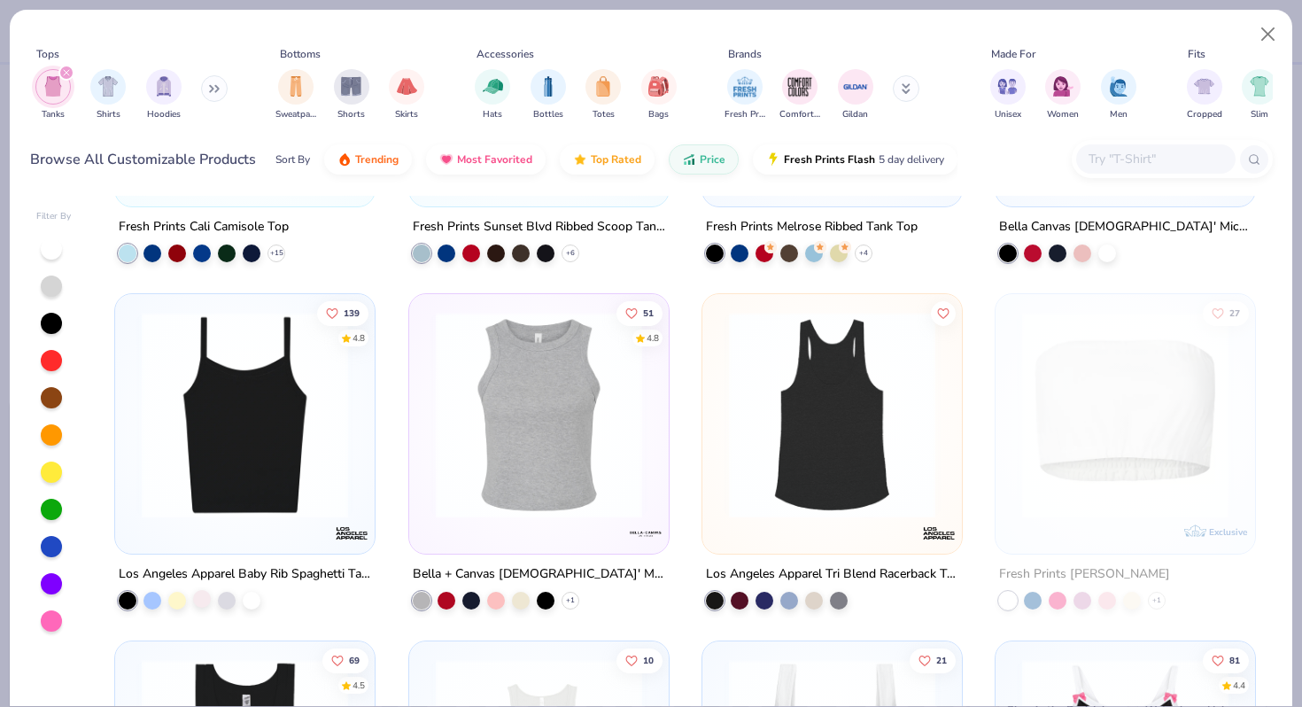
click at [205, 596] on div at bounding box center [202, 599] width 18 height 18
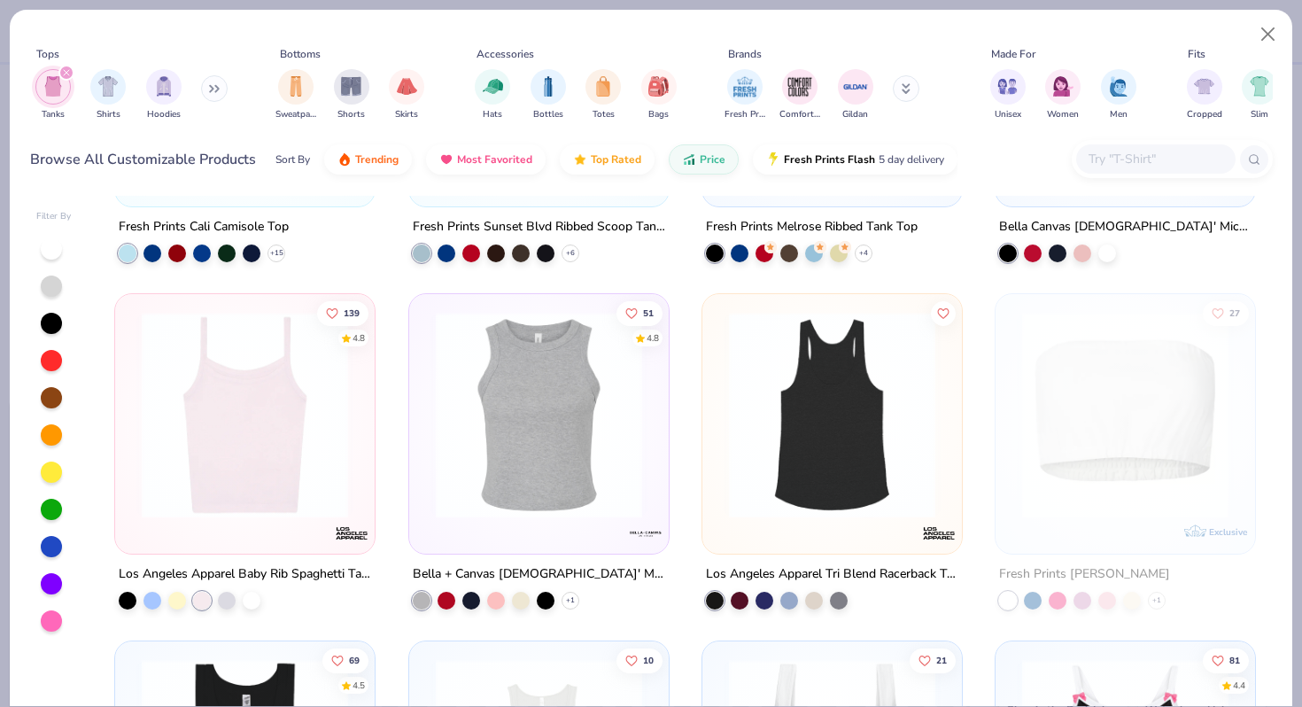
click at [262, 456] on img at bounding box center [245, 415] width 224 height 206
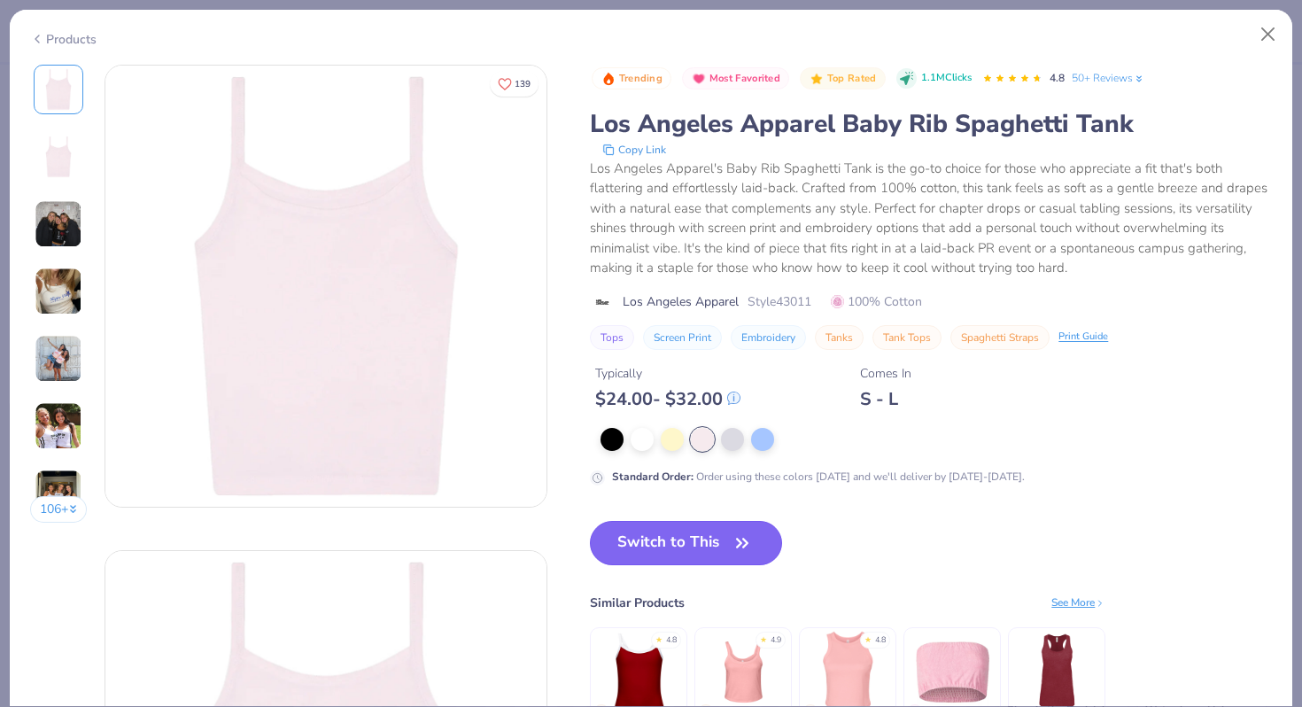
click at [685, 539] on button "Switch to This" at bounding box center [686, 543] width 192 height 44
type textarea "x"
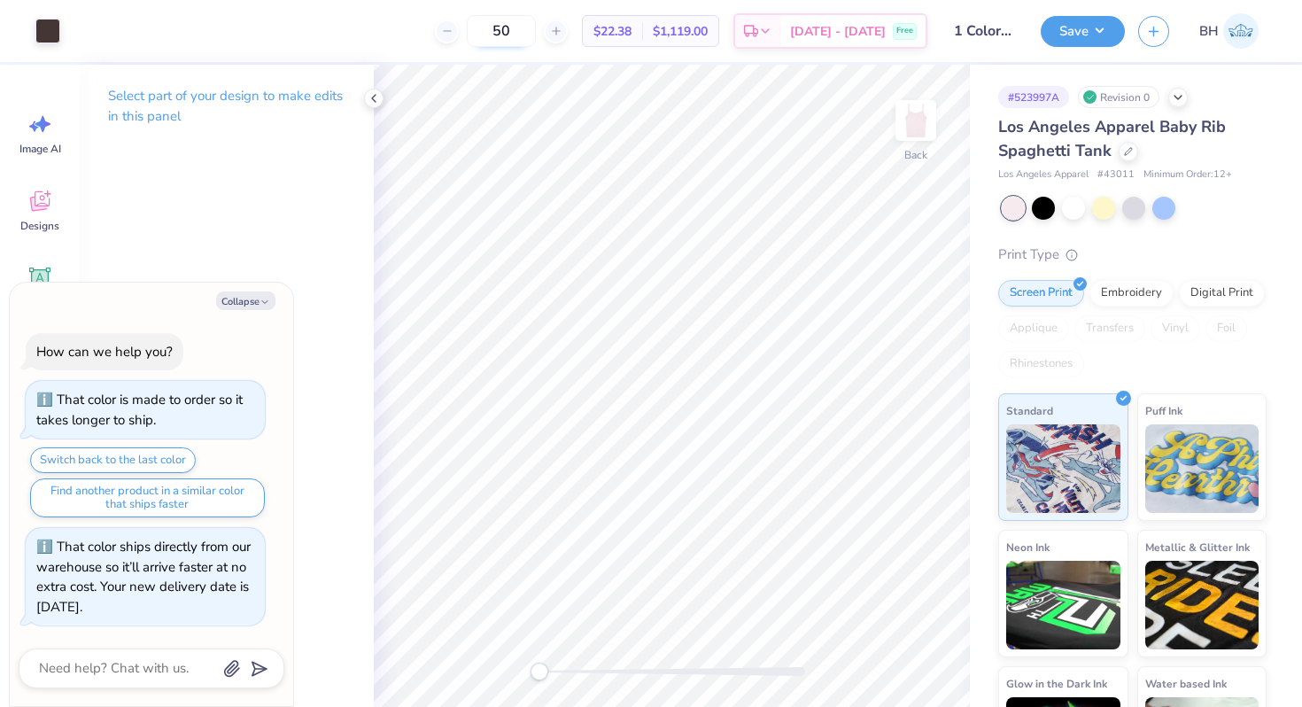
drag, startPoint x: 560, startPoint y: 34, endPoint x: 509, endPoint y: 34, distance: 50.5
click at [509, 34] on input "50" at bounding box center [501, 31] width 69 height 32
type input "20"
type textarea "x"
type input "20"
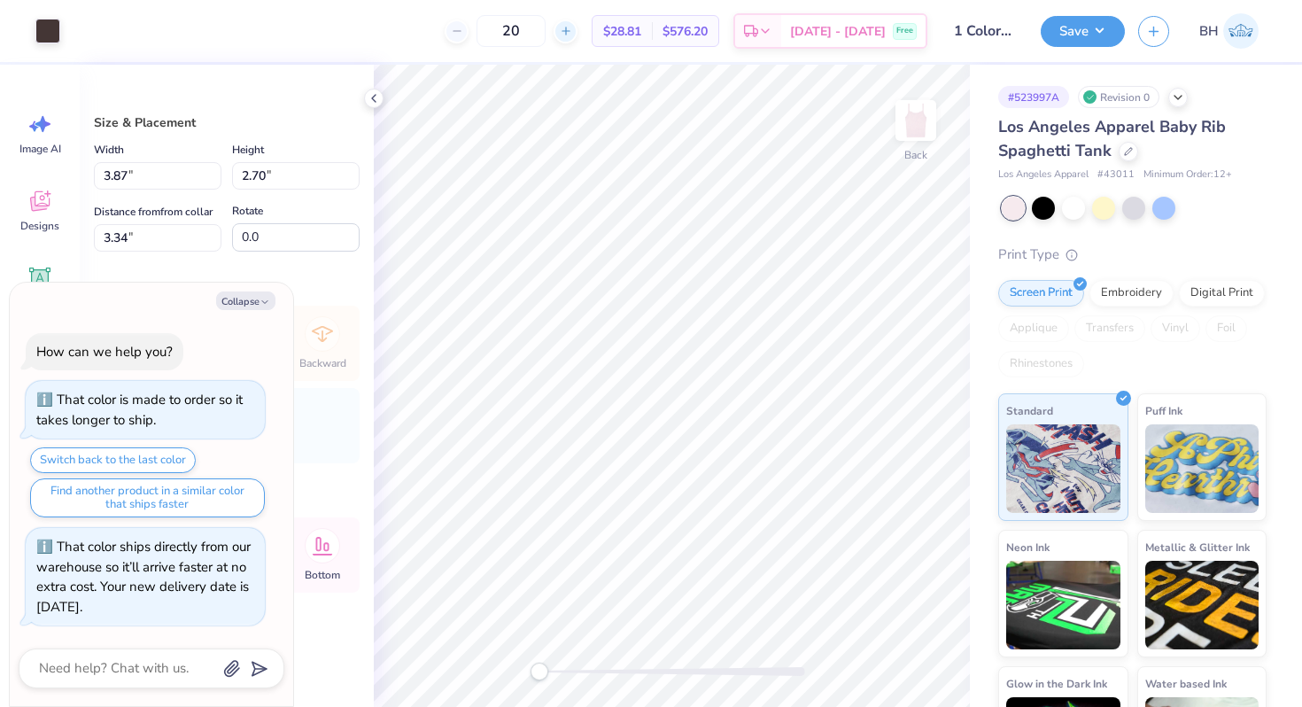
type textarea "x"
click at [545, 34] on input "20" at bounding box center [510, 31] width 69 height 32
drag, startPoint x: 560, startPoint y: 34, endPoint x: 536, endPoint y: 34, distance: 23.9
click at [536, 34] on input "20" at bounding box center [510, 31] width 69 height 32
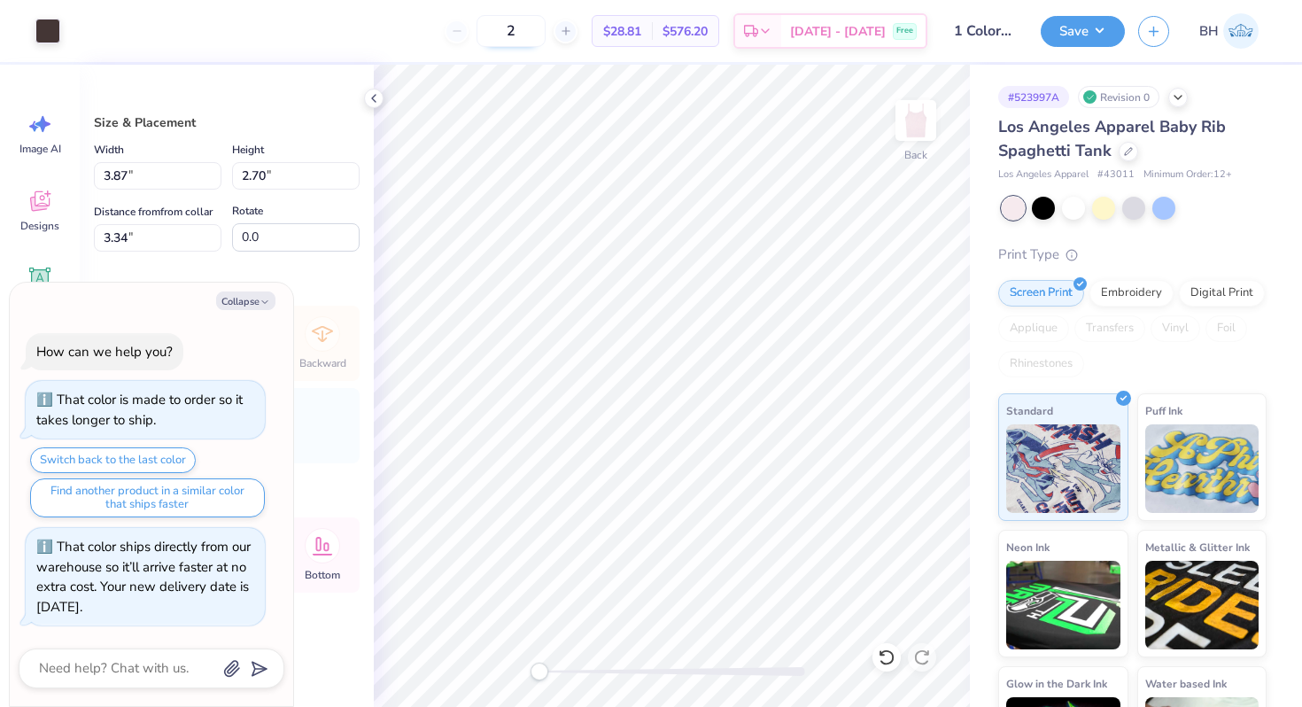
type input "23"
type textarea "x"
type input "2"
type input "12"
type textarea "x"
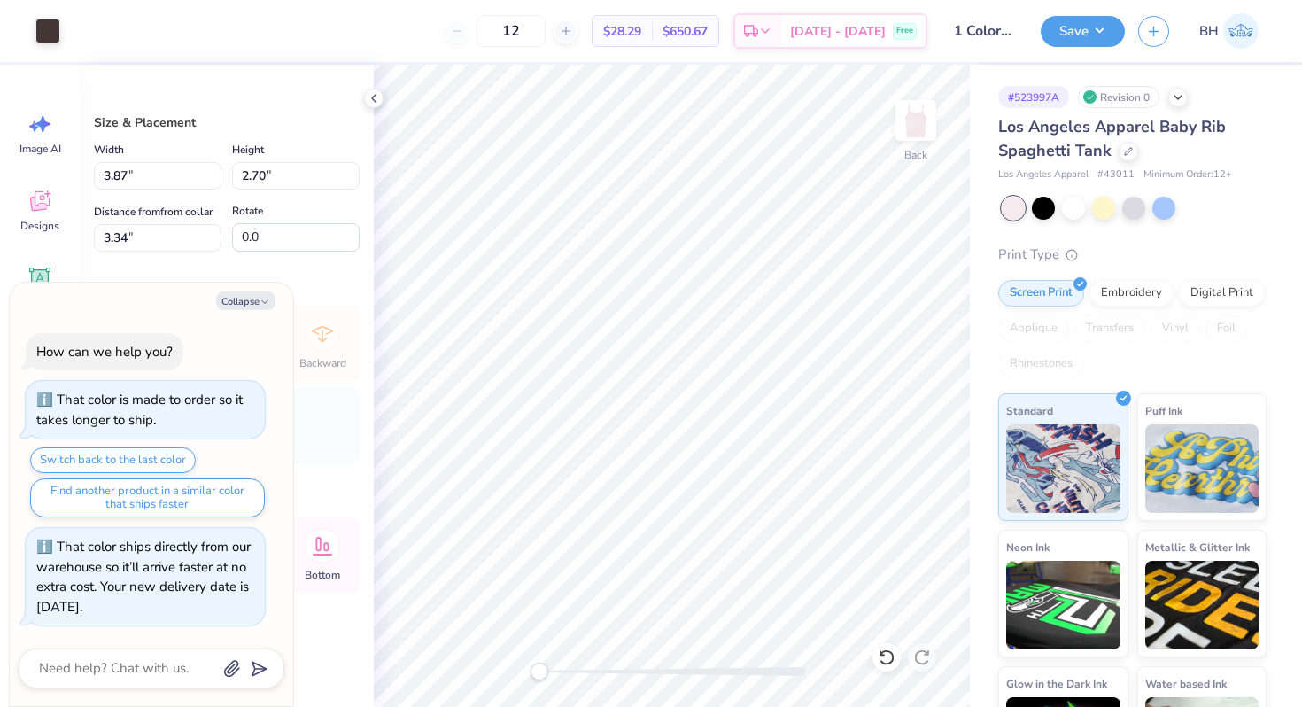
type input "12"
type textarea "x"
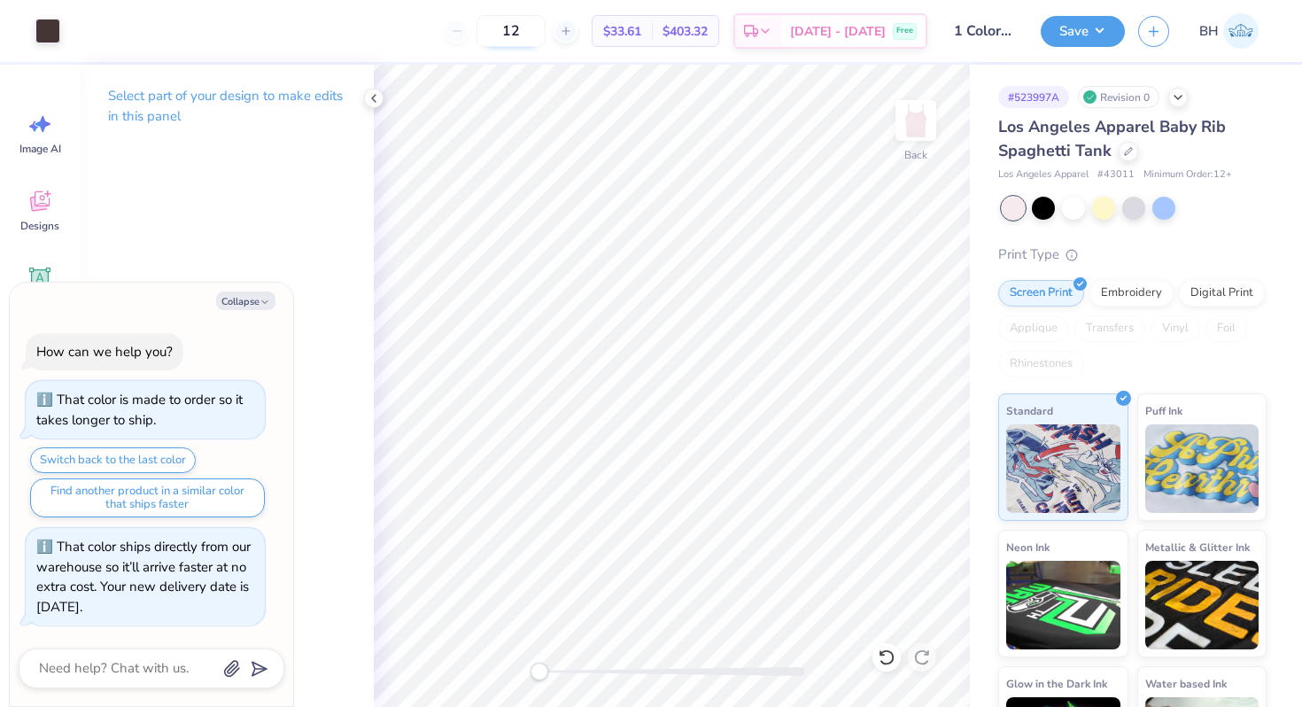
drag, startPoint x: 568, startPoint y: 30, endPoint x: 542, endPoint y: 30, distance: 25.7
click at [542, 30] on input "12" at bounding box center [510, 31] width 69 height 32
type input "15"
type textarea "x"
type input "15"
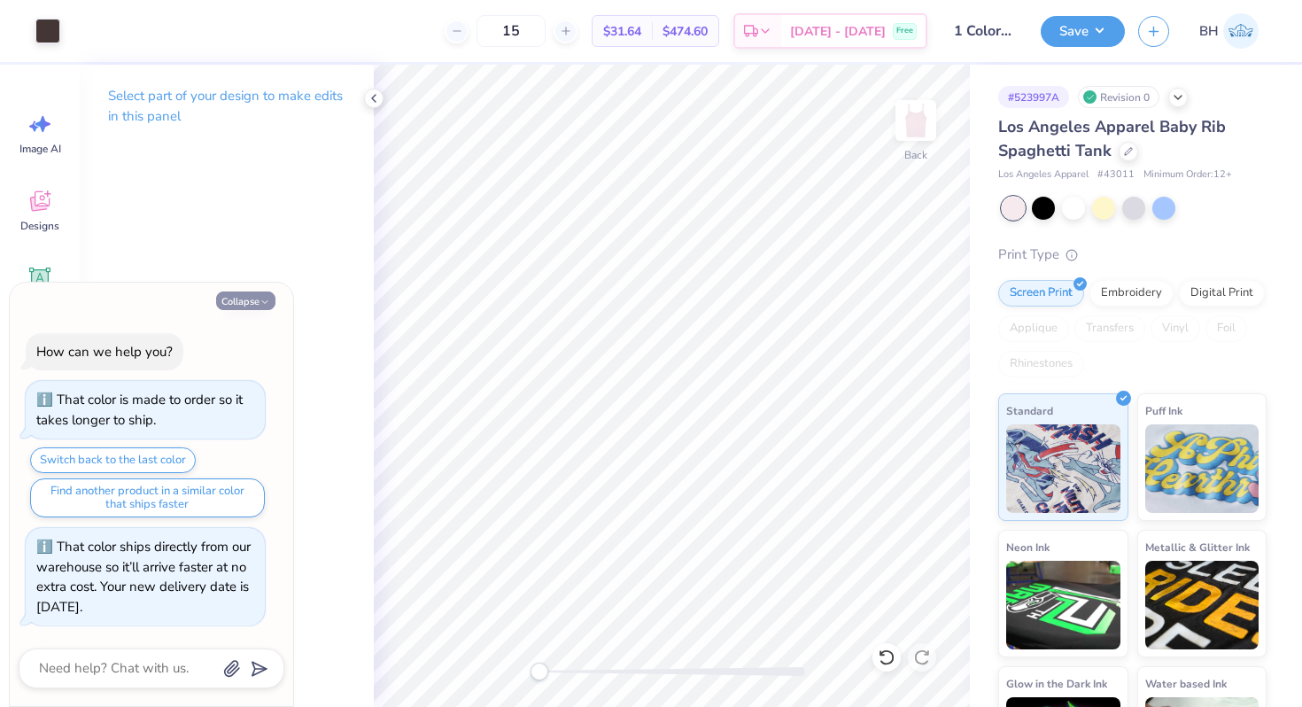
click at [257, 302] on button "Collapse" at bounding box center [245, 300] width 59 height 19
type textarea "x"
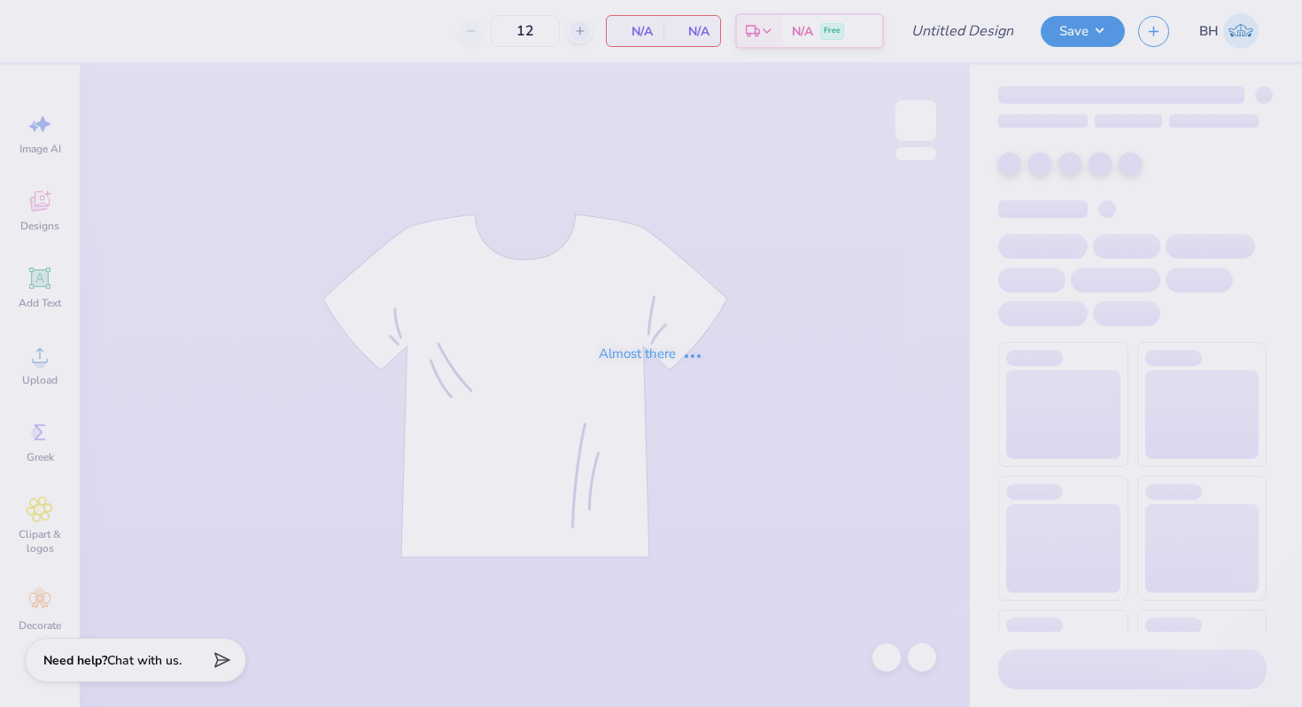
type input "in progress"
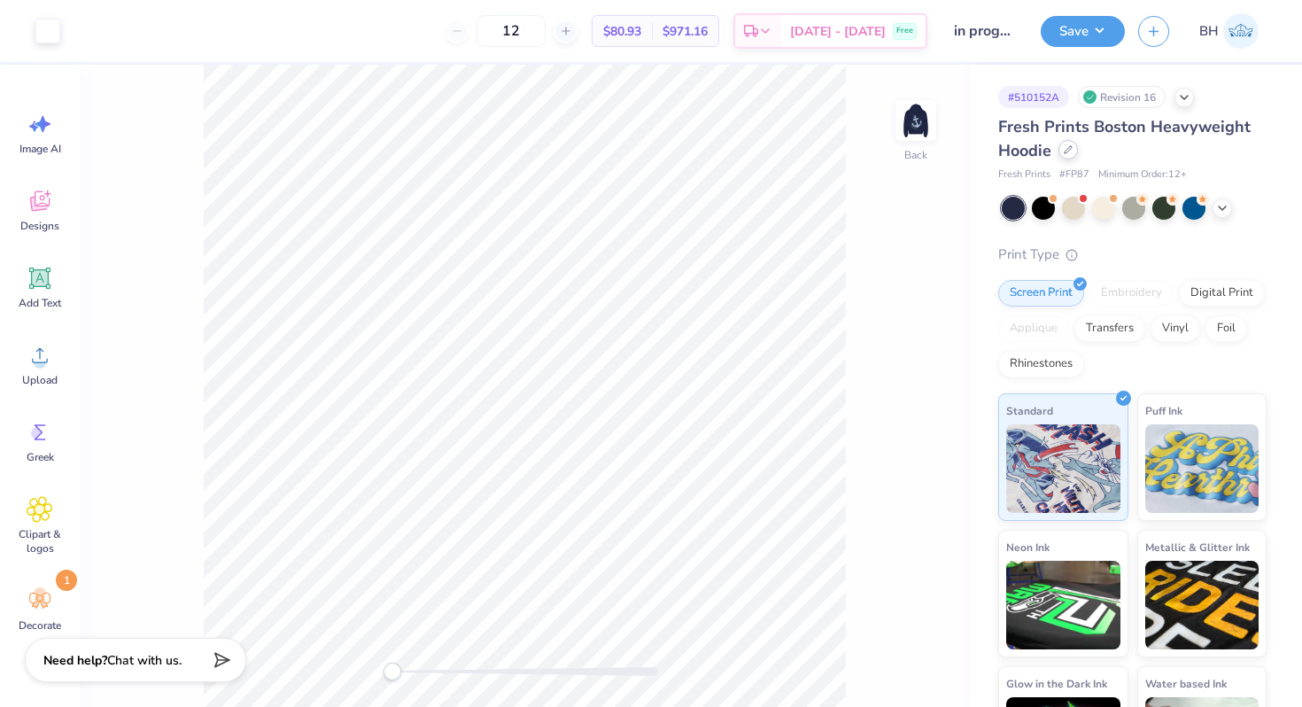
click at [1071, 143] on div at bounding box center [1067, 149] width 19 height 19
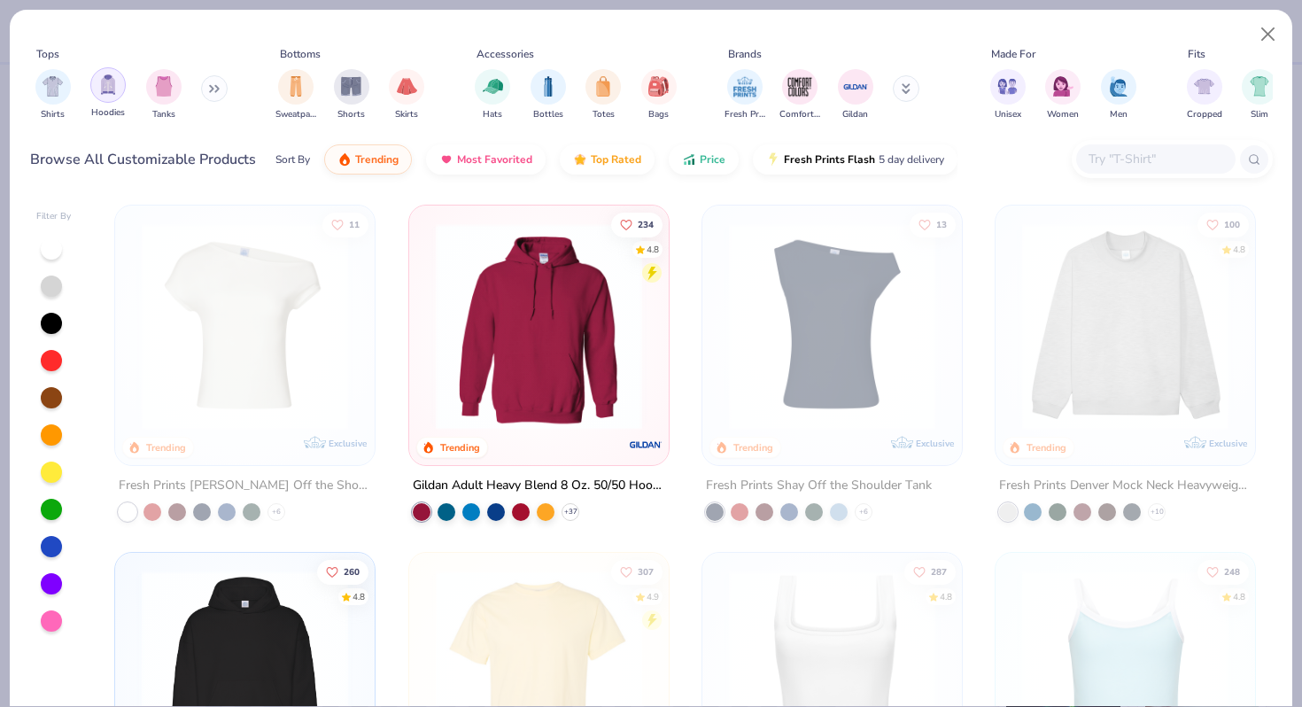
click at [112, 98] on div "filter for Hoodies" at bounding box center [107, 84] width 35 height 35
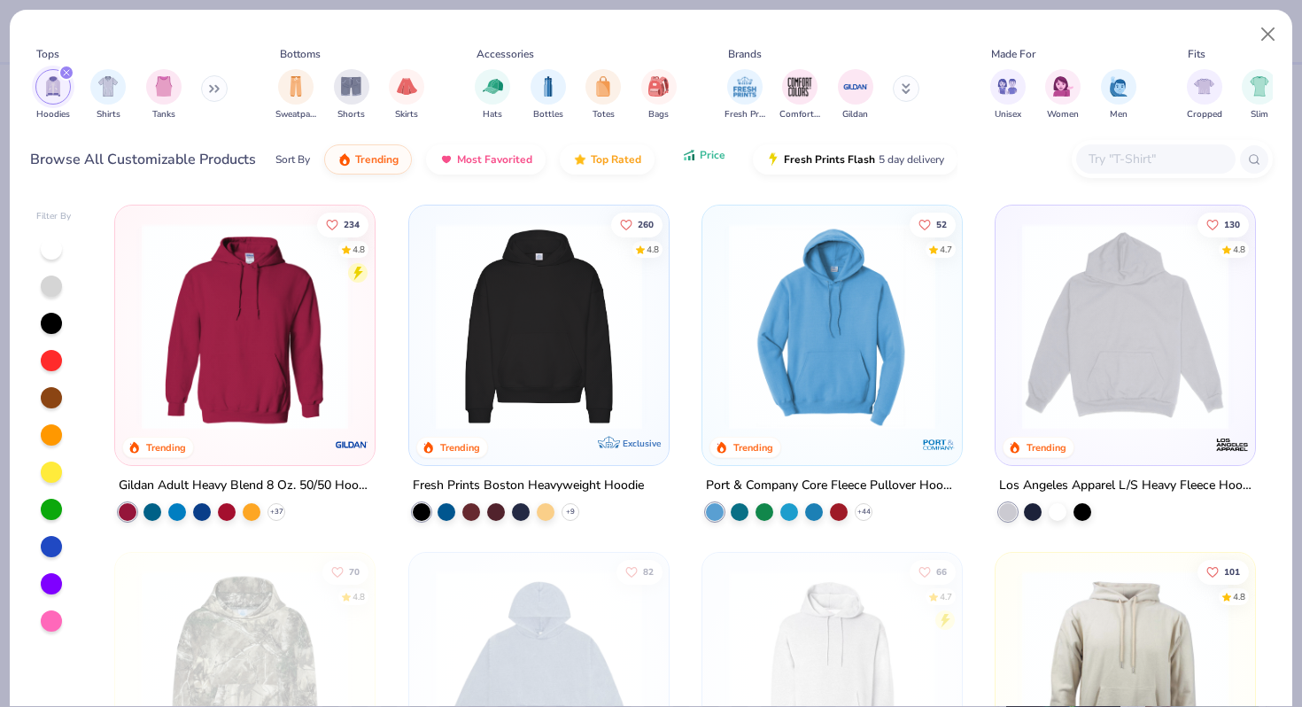
click at [714, 159] on span "Price" at bounding box center [713, 155] width 26 height 14
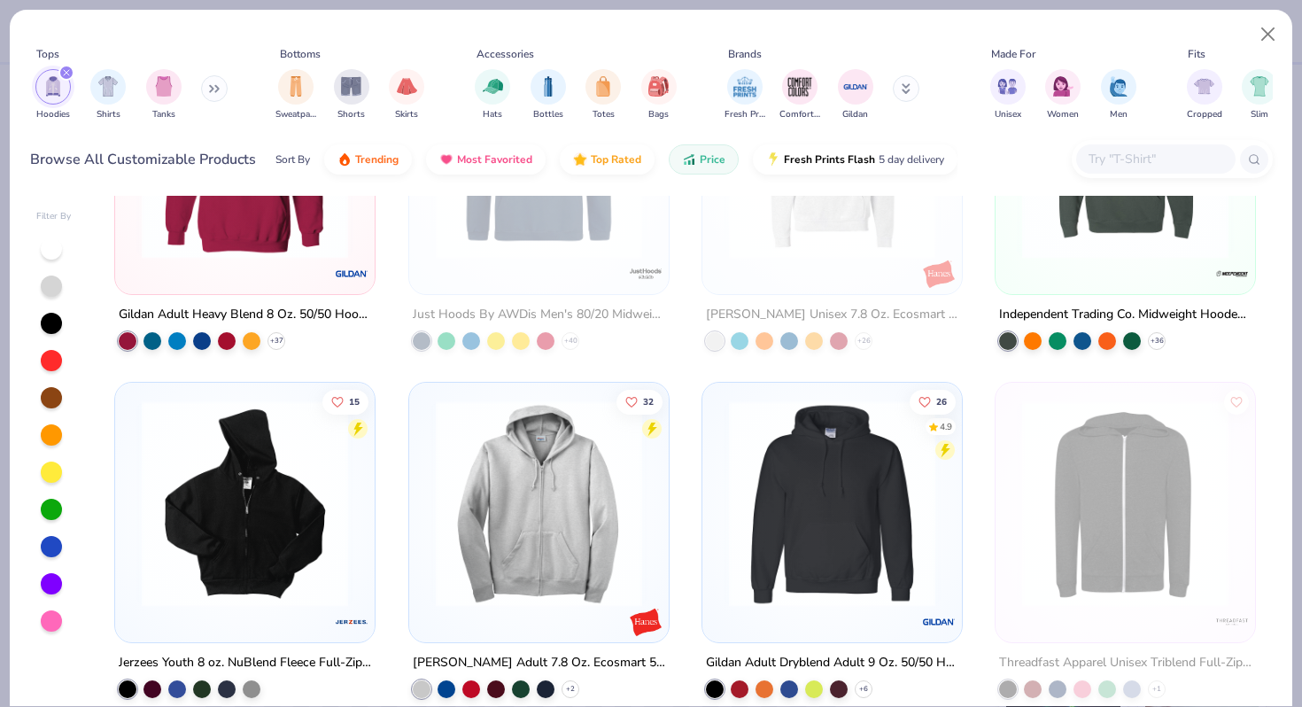
scroll to position [664, 0]
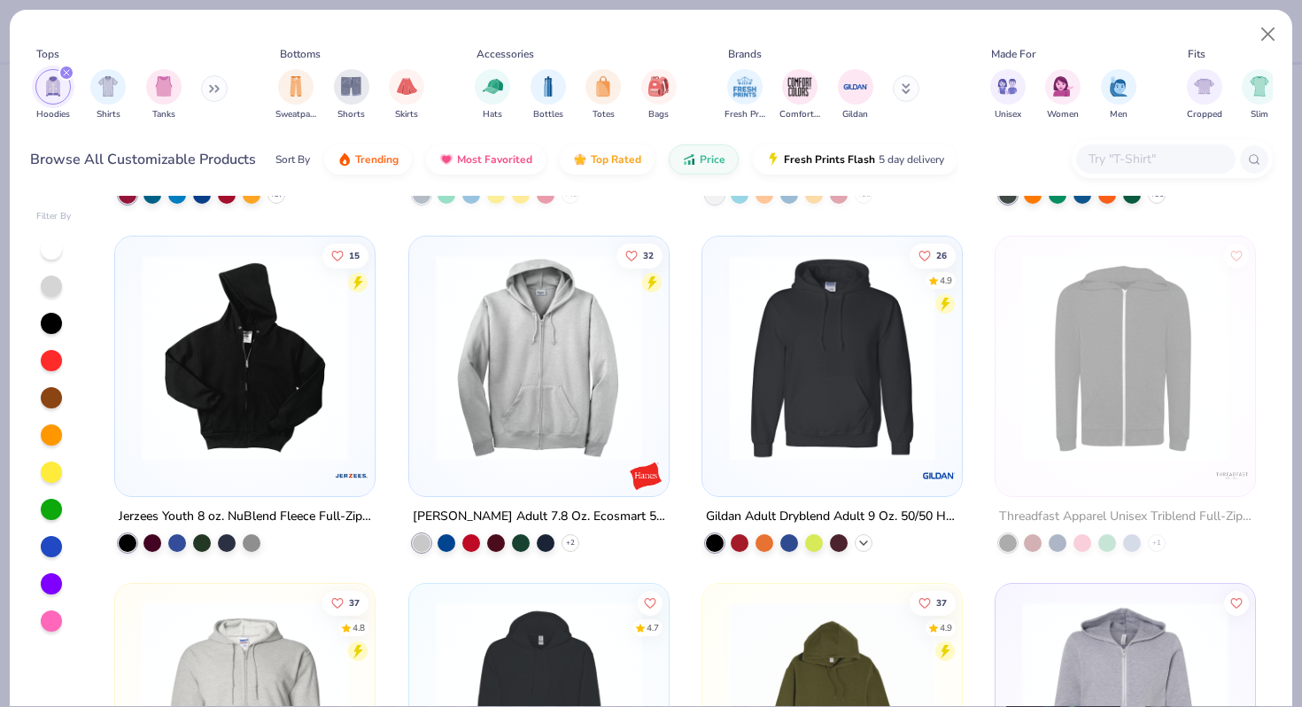
click at [871, 537] on div "+ 6" at bounding box center [863, 543] width 18 height 18
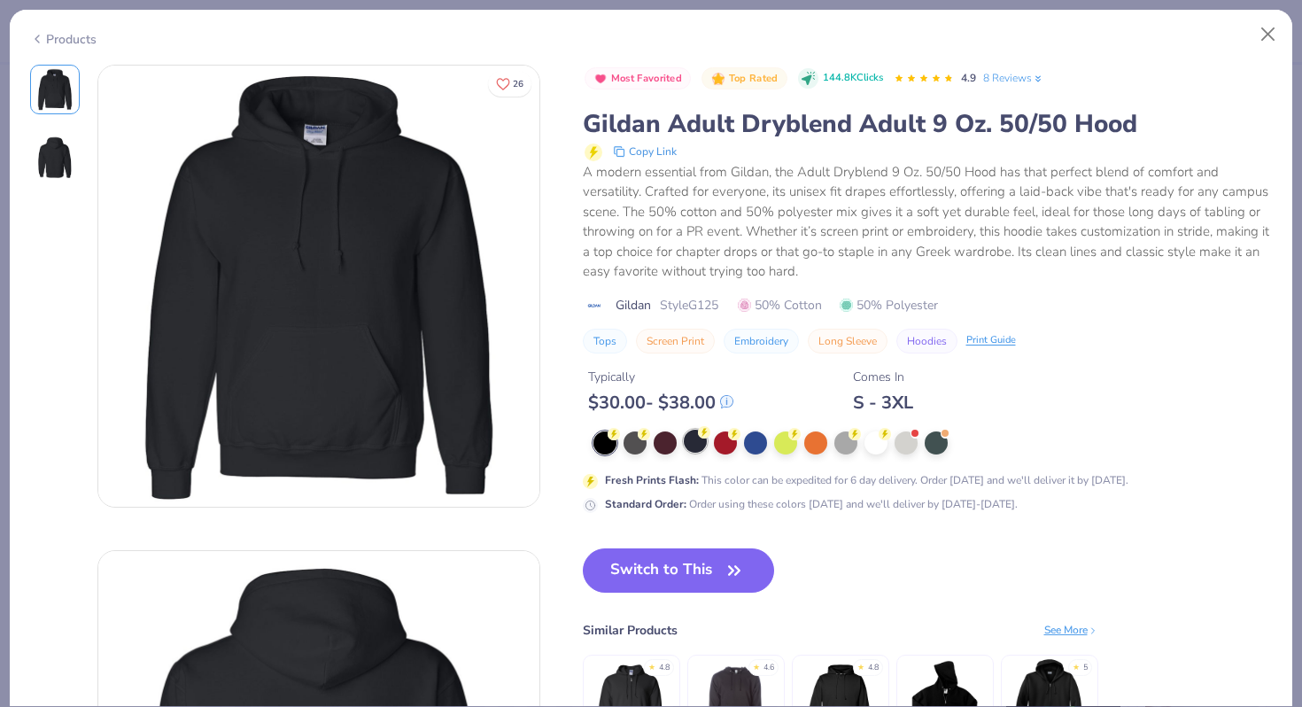
click at [698, 451] on div at bounding box center [695, 440] width 23 height 23
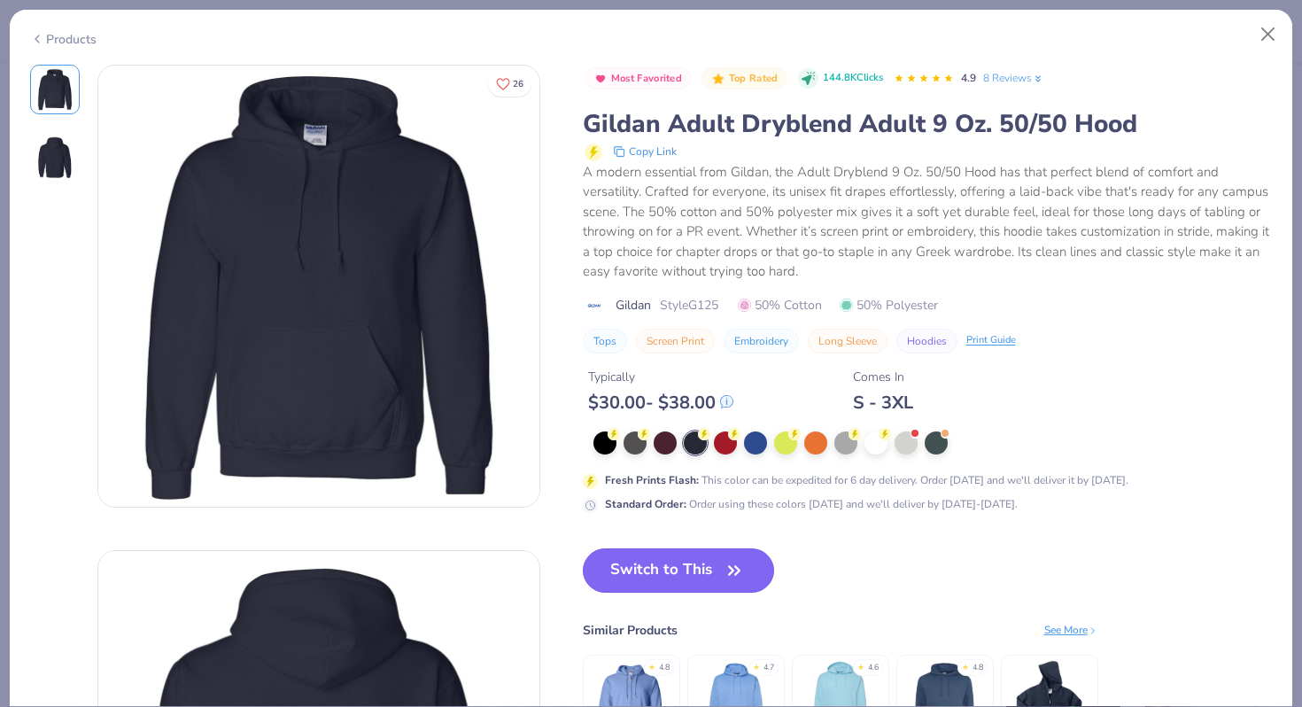
click at [673, 560] on button "Switch to This" at bounding box center [679, 570] width 192 height 44
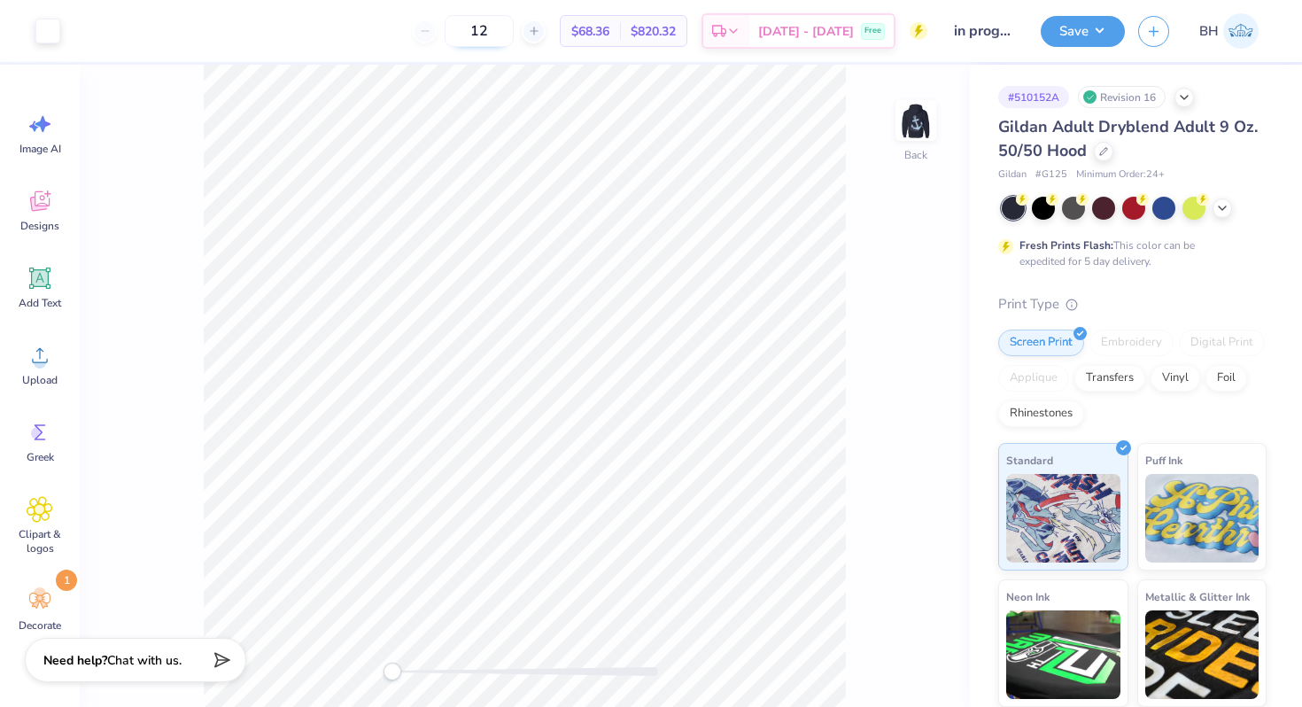
drag, startPoint x: 515, startPoint y: 35, endPoint x: 484, endPoint y: 35, distance: 31.0
click at [484, 35] on input "12" at bounding box center [479, 31] width 69 height 32
type input "20"
click at [921, 123] on img at bounding box center [915, 120] width 71 height 71
